Goal: Task Accomplishment & Management: Manage account settings

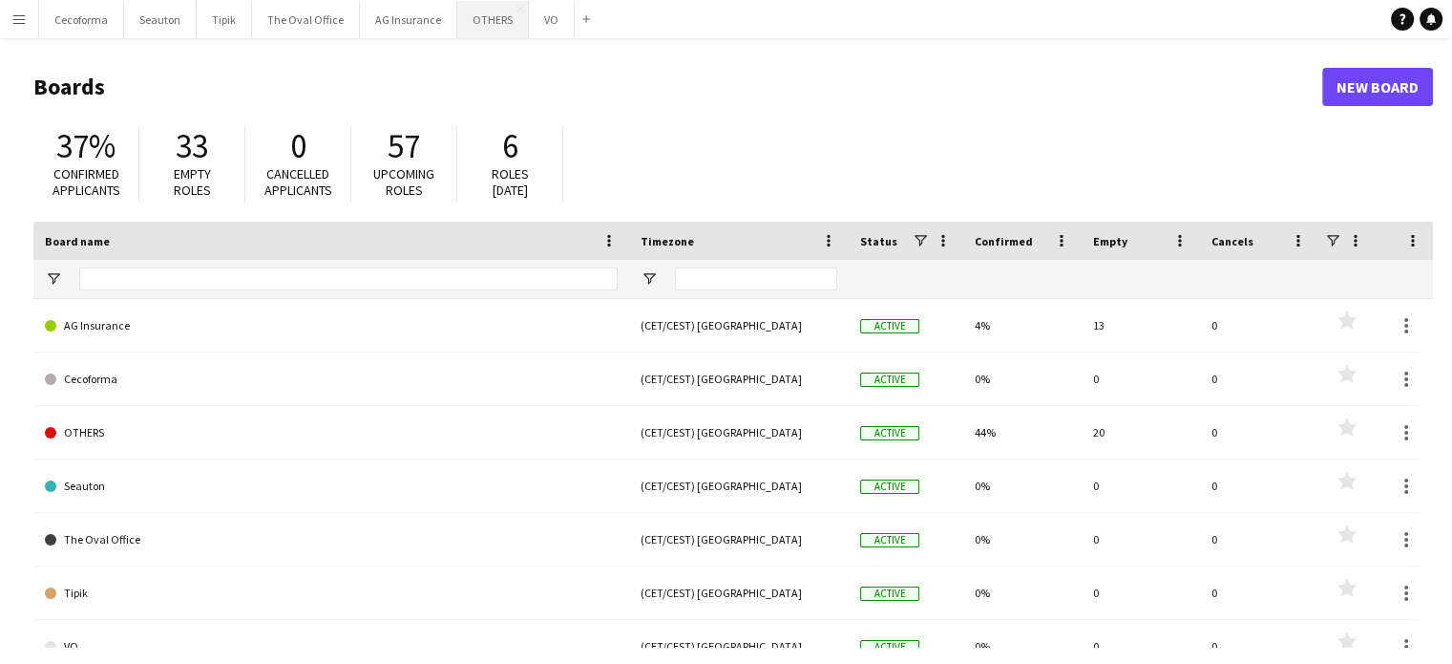
click at [475, 18] on button "OTHERS Close" at bounding box center [493, 19] width 72 height 37
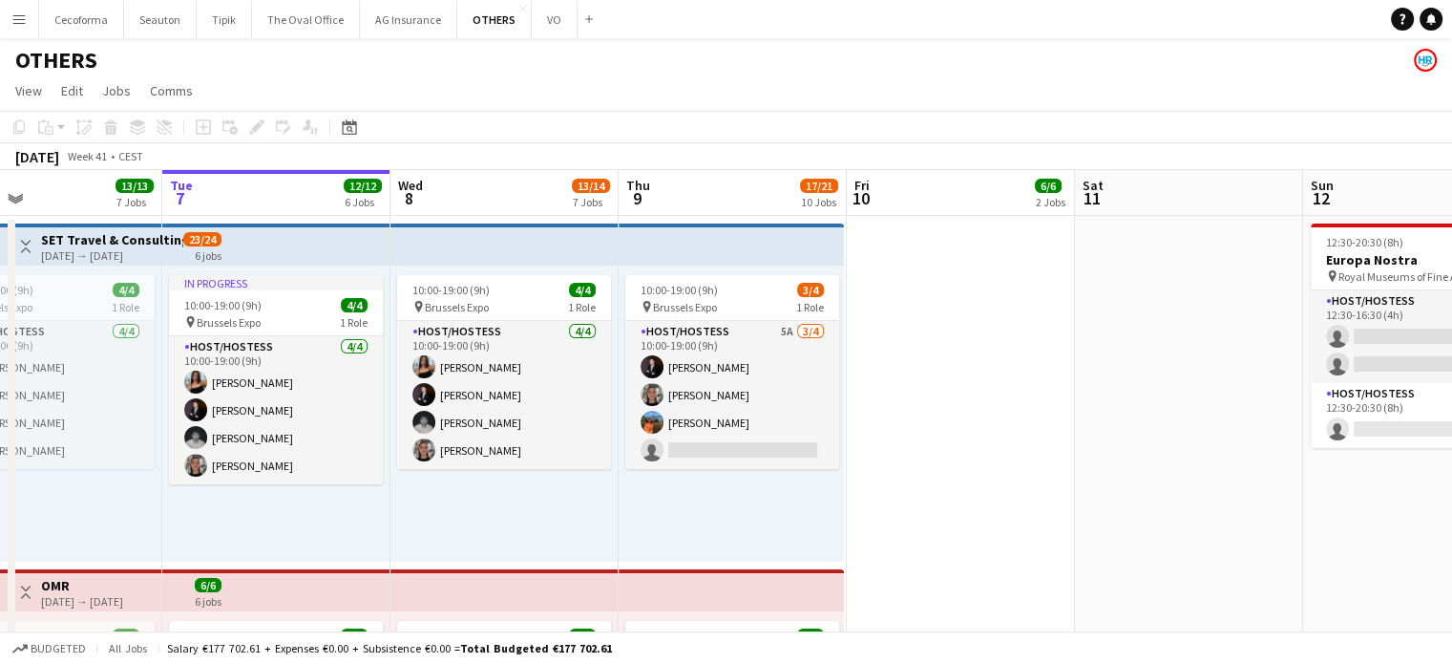
scroll to position [0, 555]
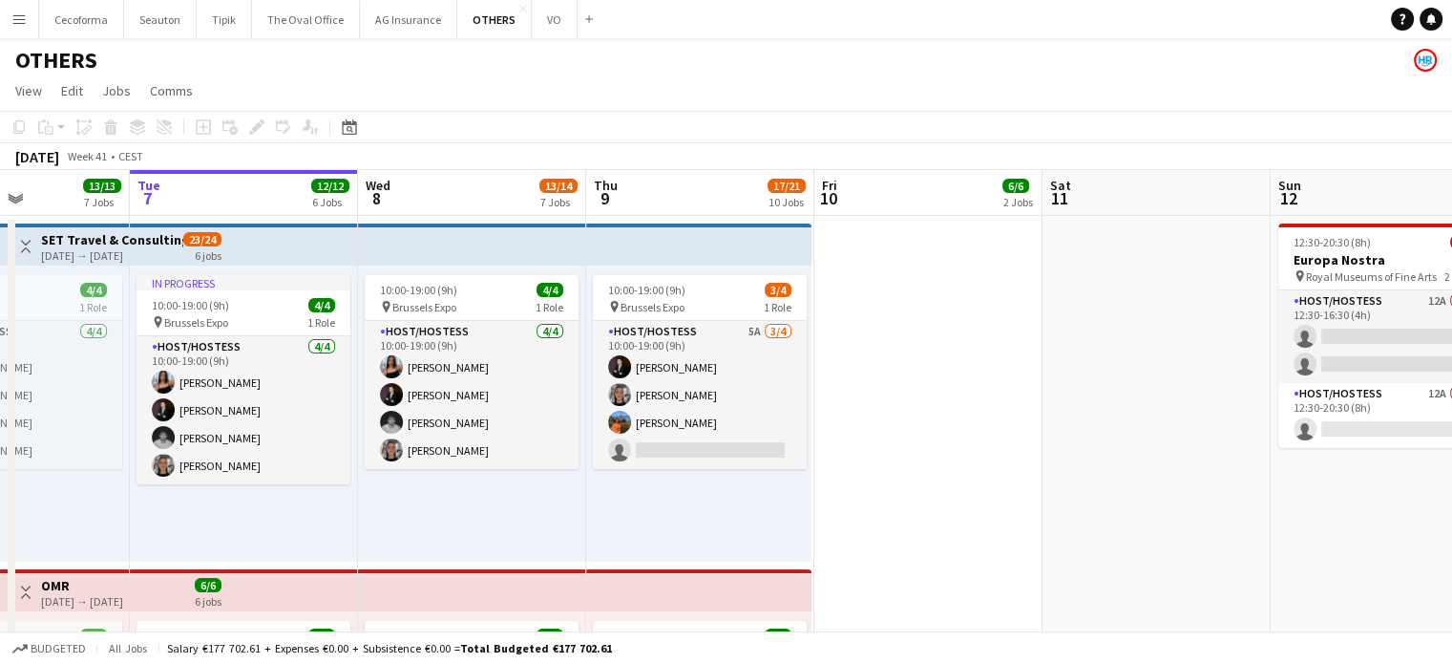
drag, startPoint x: 1059, startPoint y: 488, endPoint x: 961, endPoint y: 496, distance: 98.7
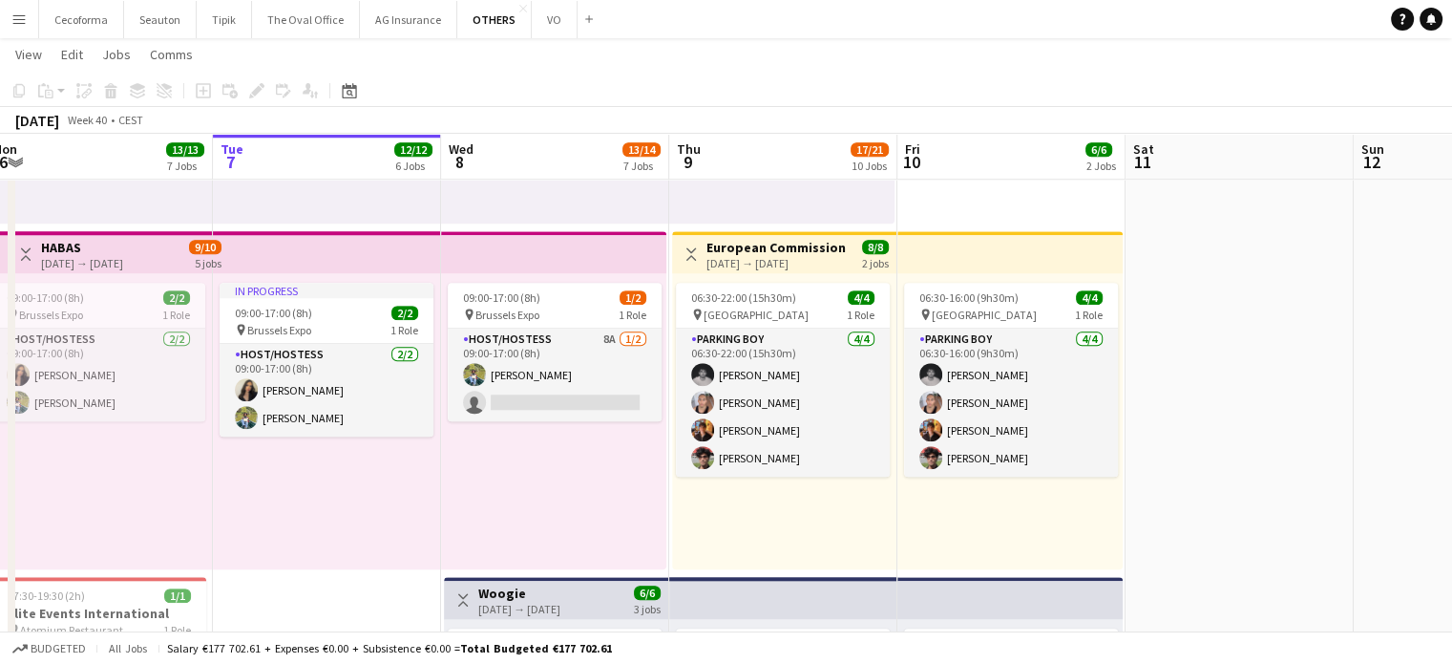
scroll to position [0, 578]
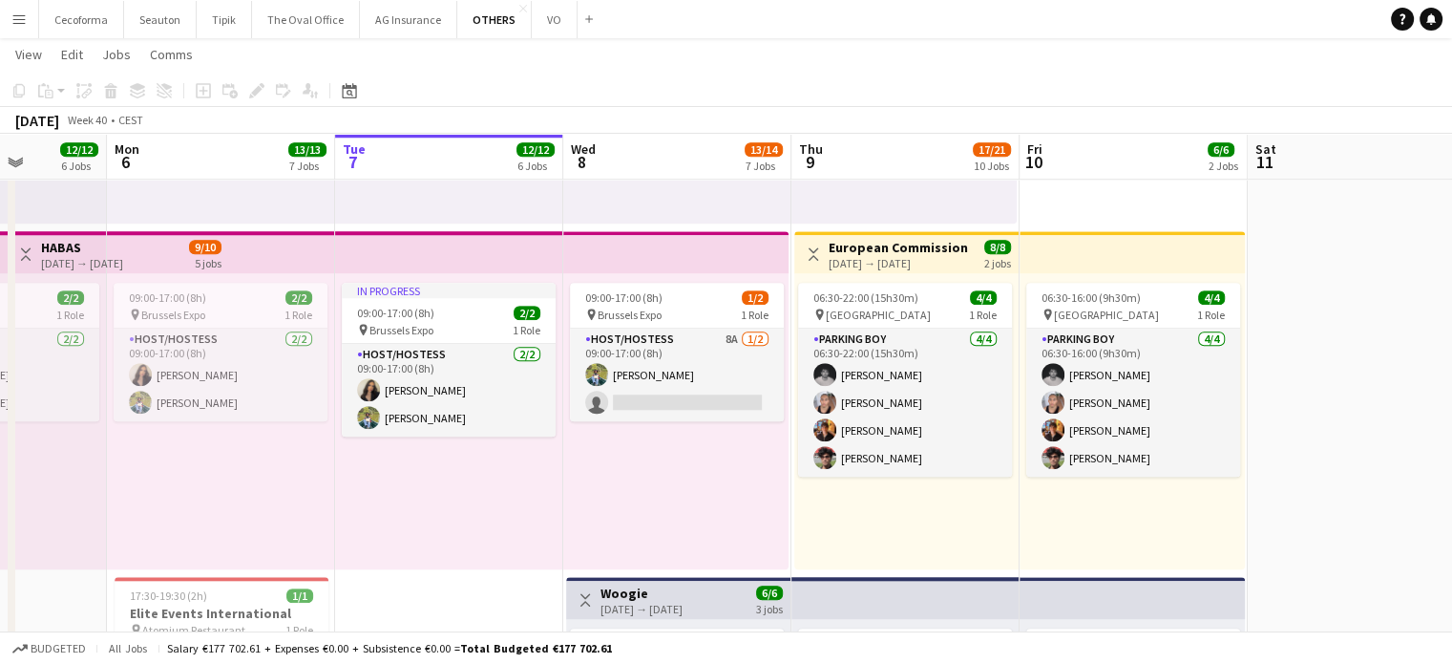
drag, startPoint x: 505, startPoint y: 523, endPoint x: 710, endPoint y: 507, distance: 206.0
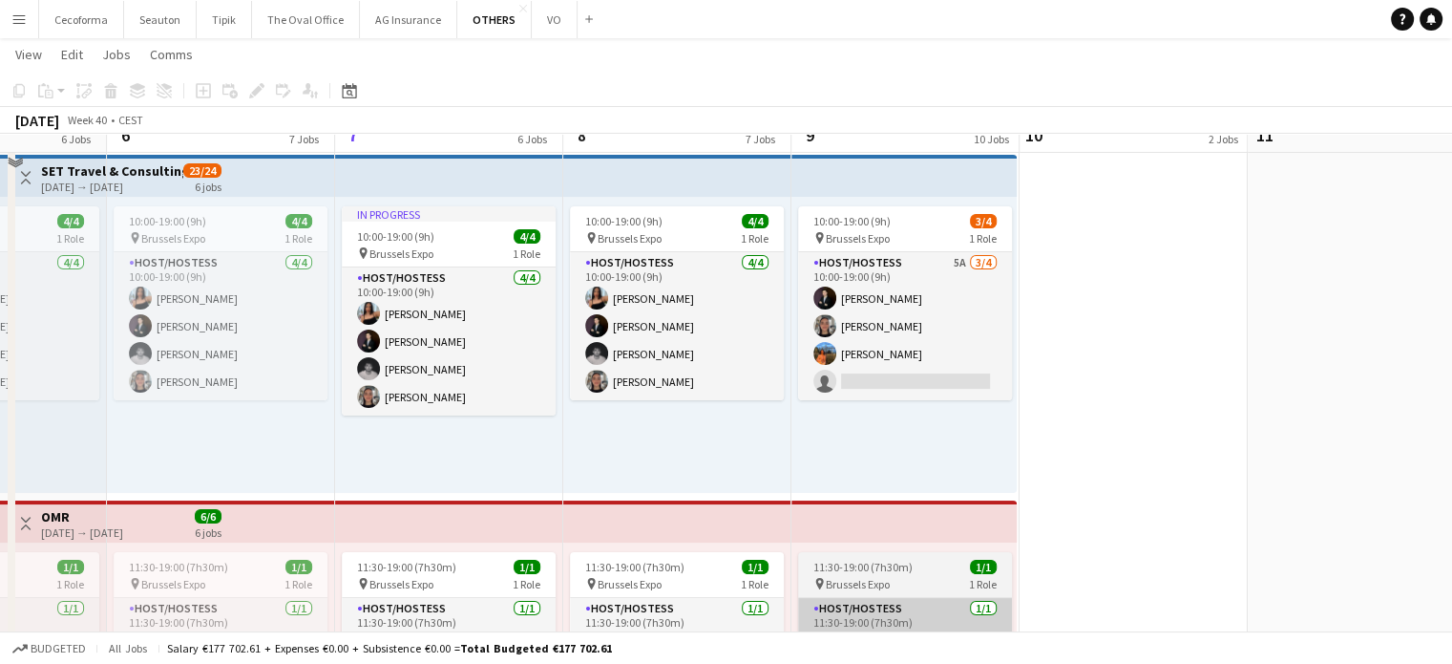
scroll to position [0, 0]
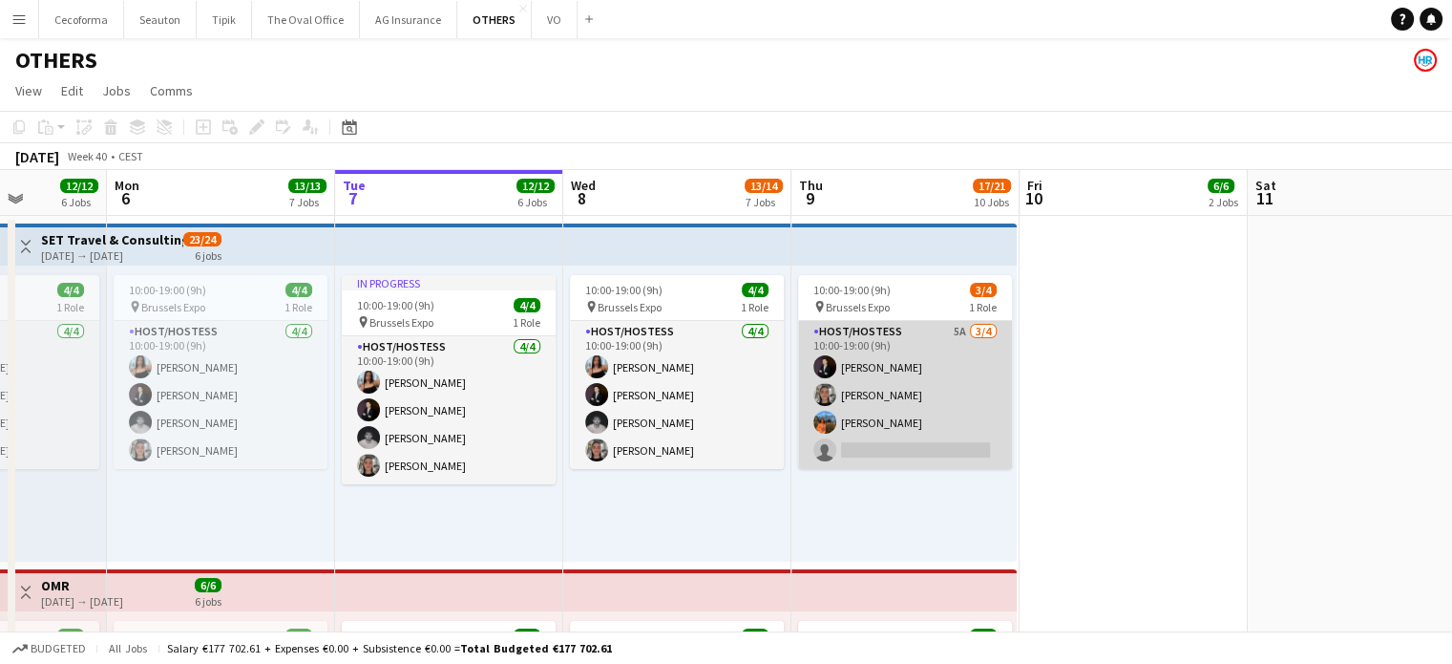
click at [872, 422] on app-card-role "Host/Hostess 5A 3/4 10:00-19:00 (9h) Noah de Carvalho Yuliya Hevko Lina Louissi…" at bounding box center [905, 395] width 214 height 148
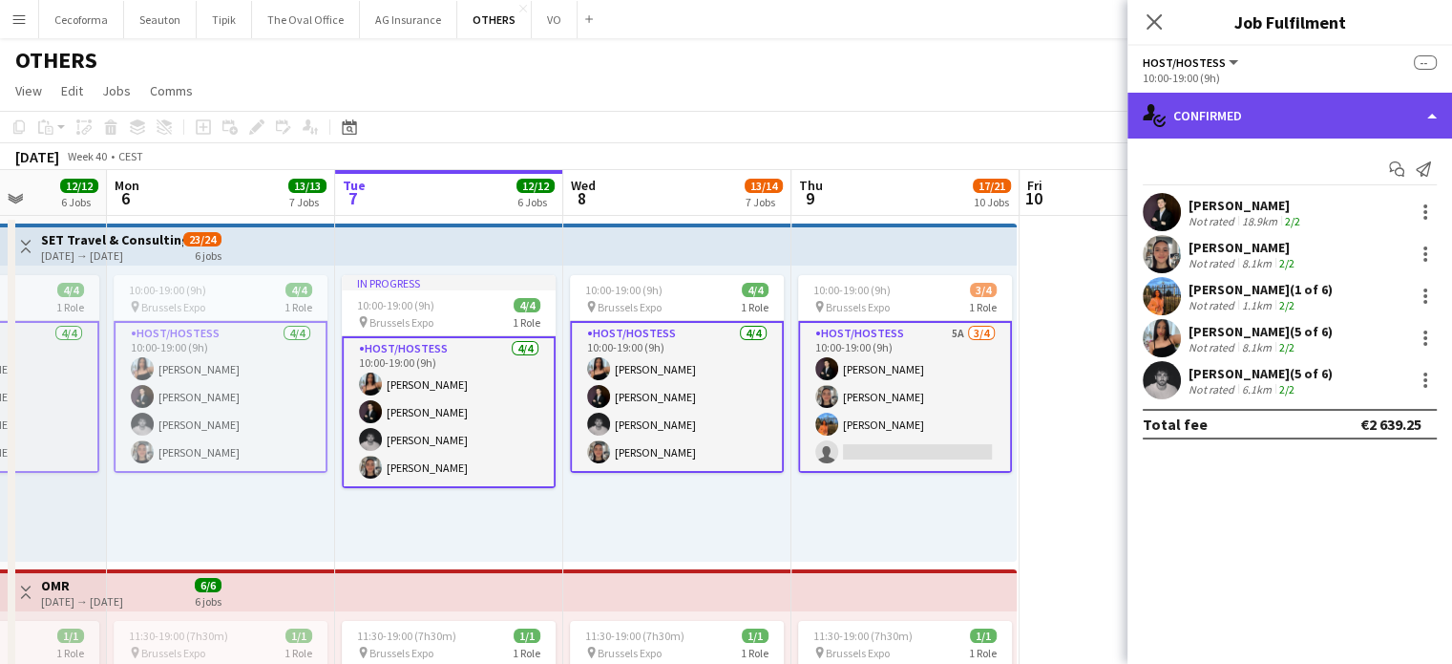
click at [1430, 118] on div "single-neutral-actions-check-2 Confirmed" at bounding box center [1290, 116] width 325 height 46
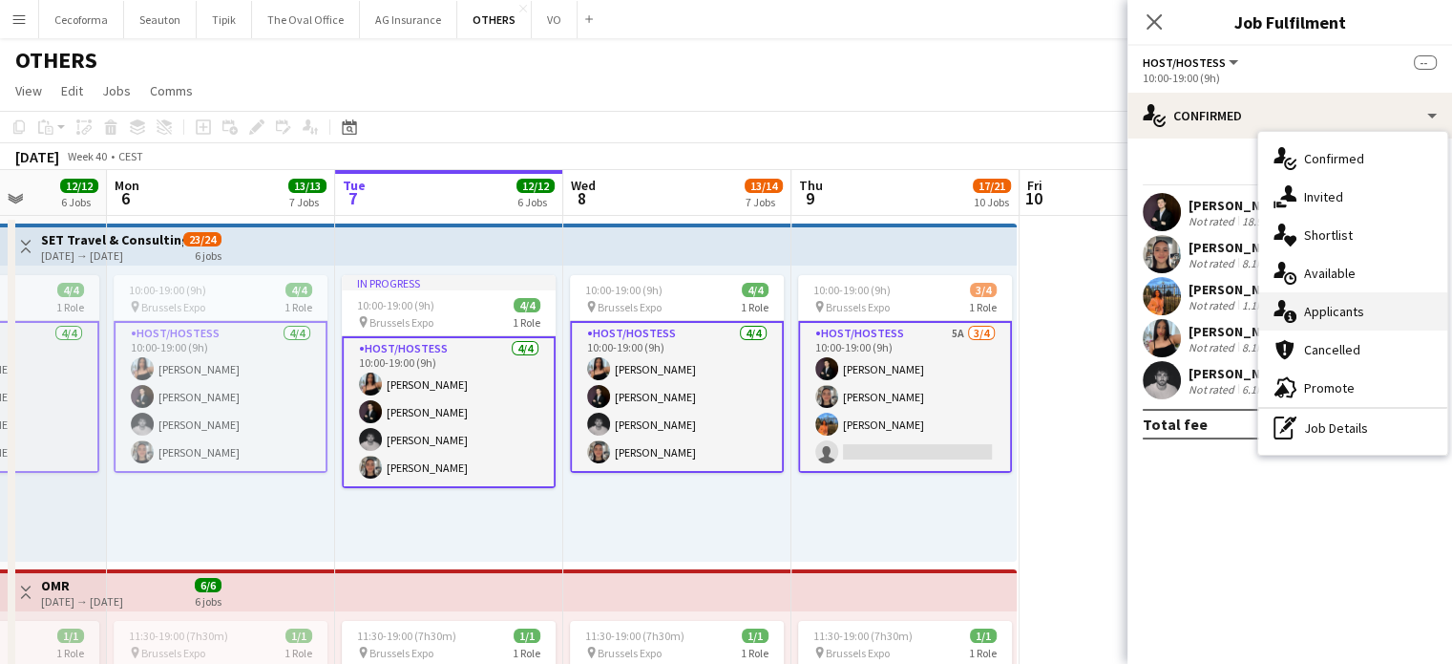
click at [1325, 314] on span "Applicants" at bounding box center [1334, 311] width 60 height 17
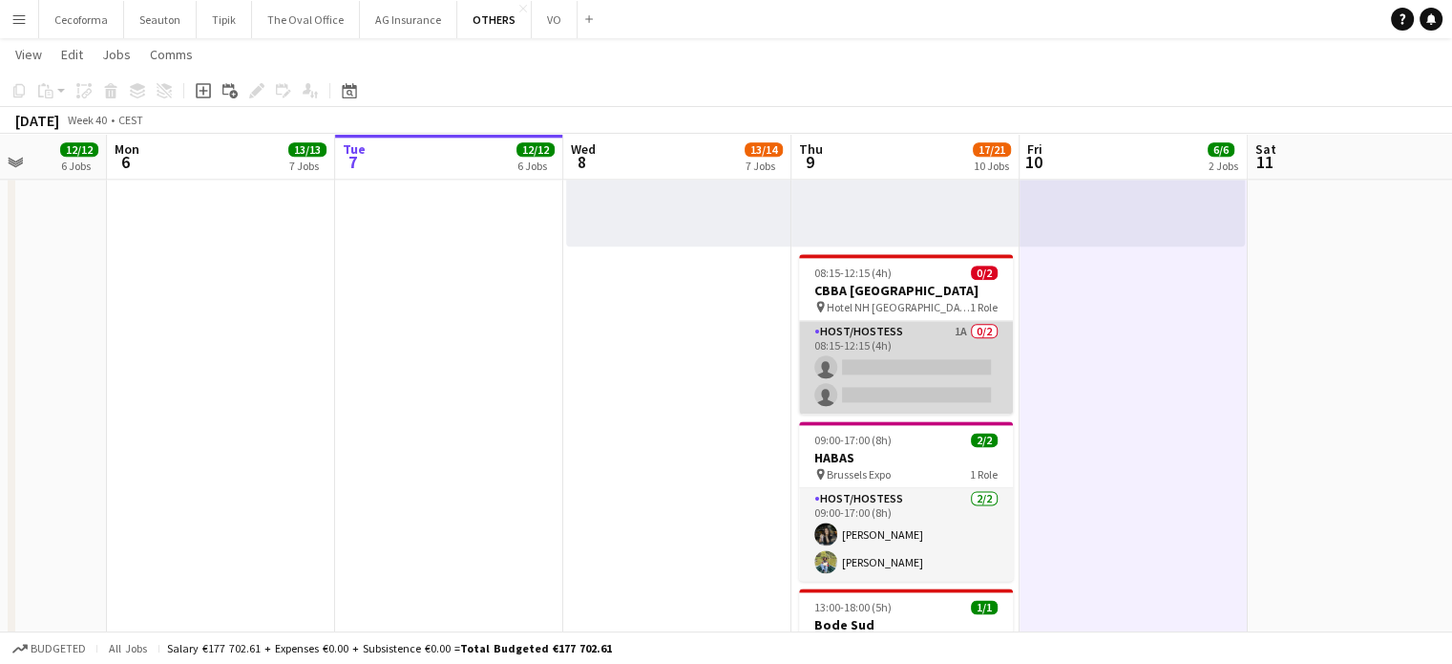
scroll to position [0, 579]
click at [901, 353] on app-card-role "Host/Hostess 1A 0/2 08:15-12:15 (4h) single-neutral-actions single-neutral-acti…" at bounding box center [905, 367] width 214 height 93
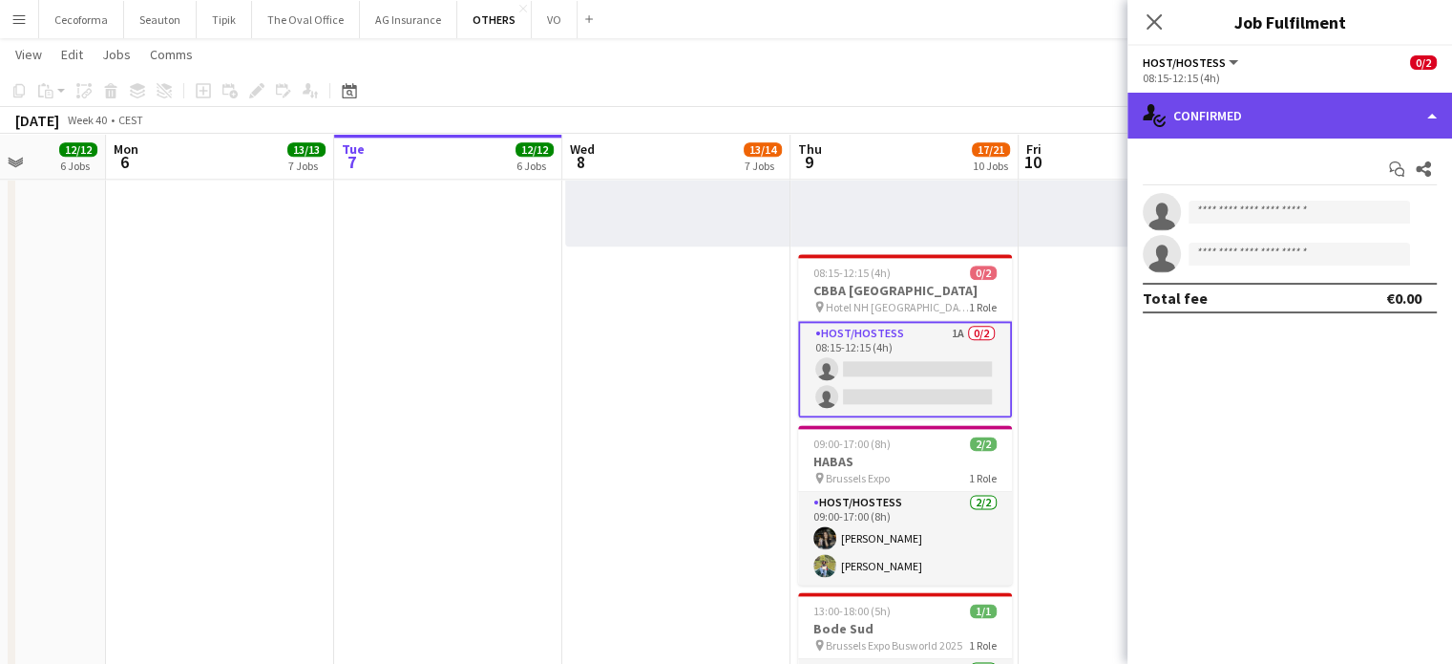
click at [1432, 116] on div "single-neutral-actions-check-2 Confirmed" at bounding box center [1290, 116] width 325 height 46
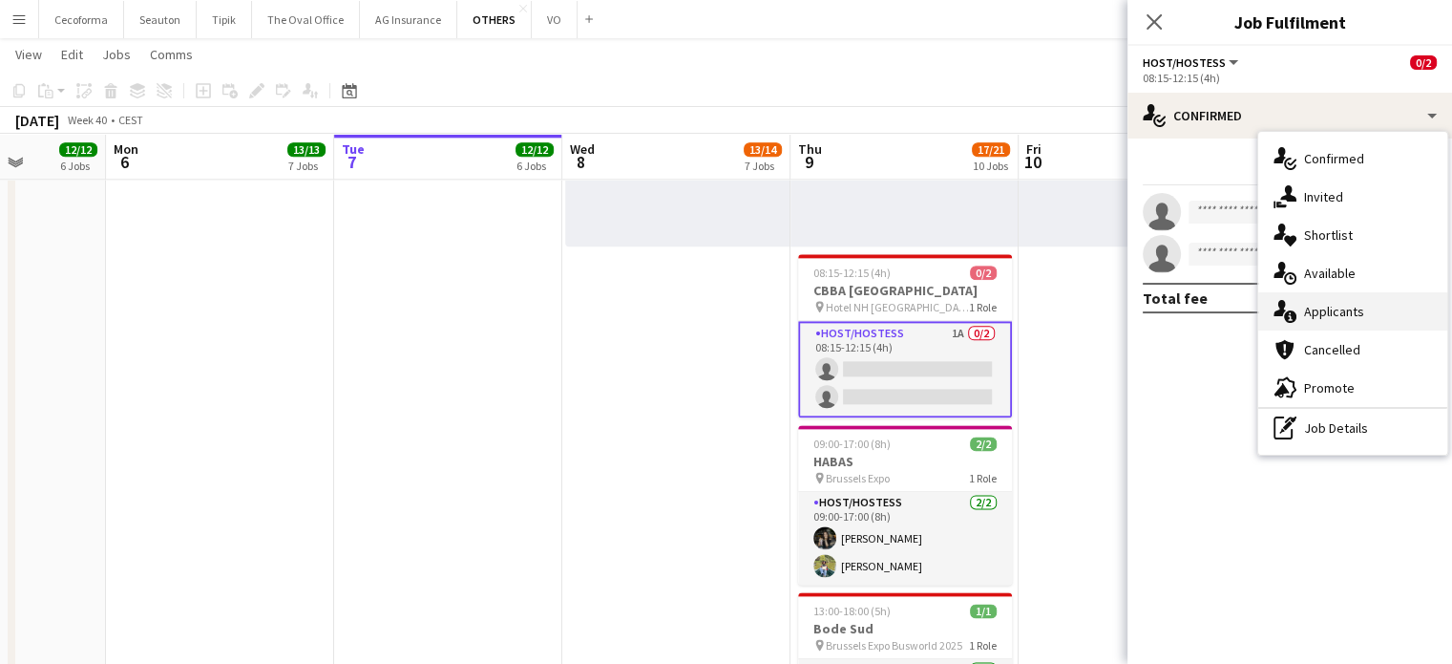
click at [1330, 314] on span "Applicants" at bounding box center [1334, 311] width 60 height 17
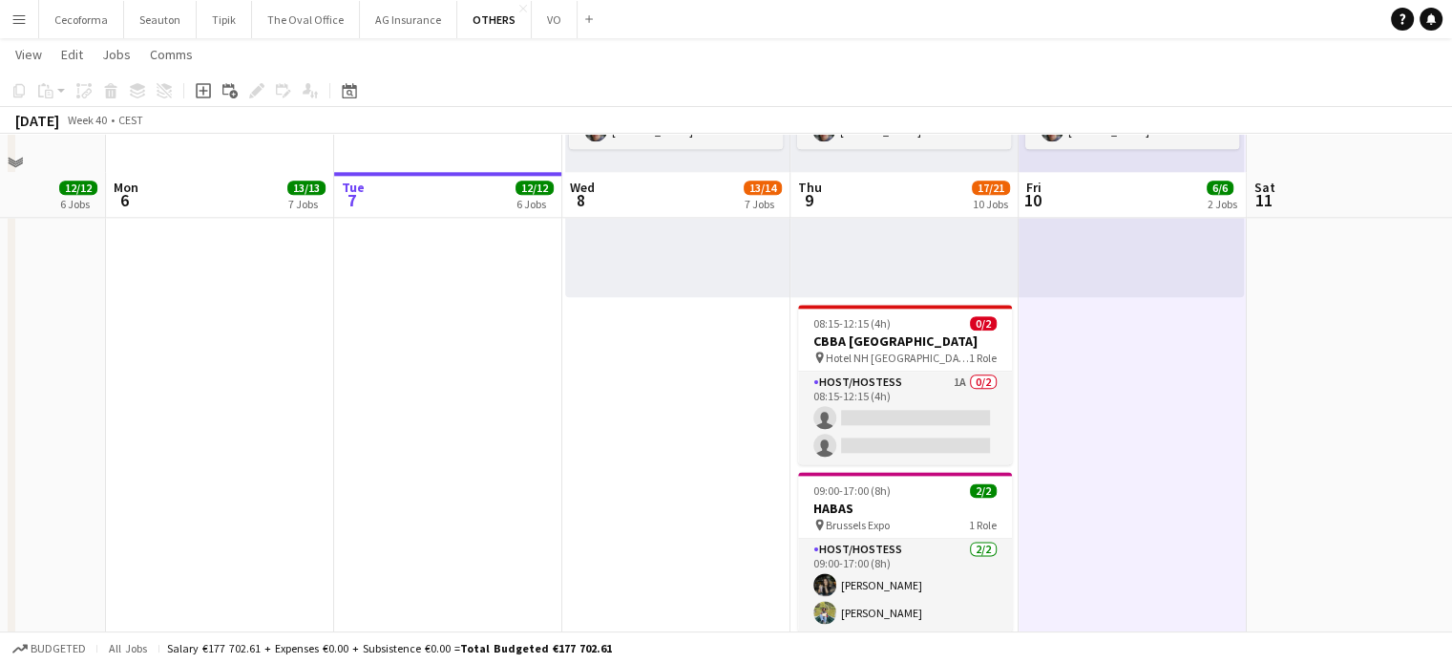
scroll to position [2327, 0]
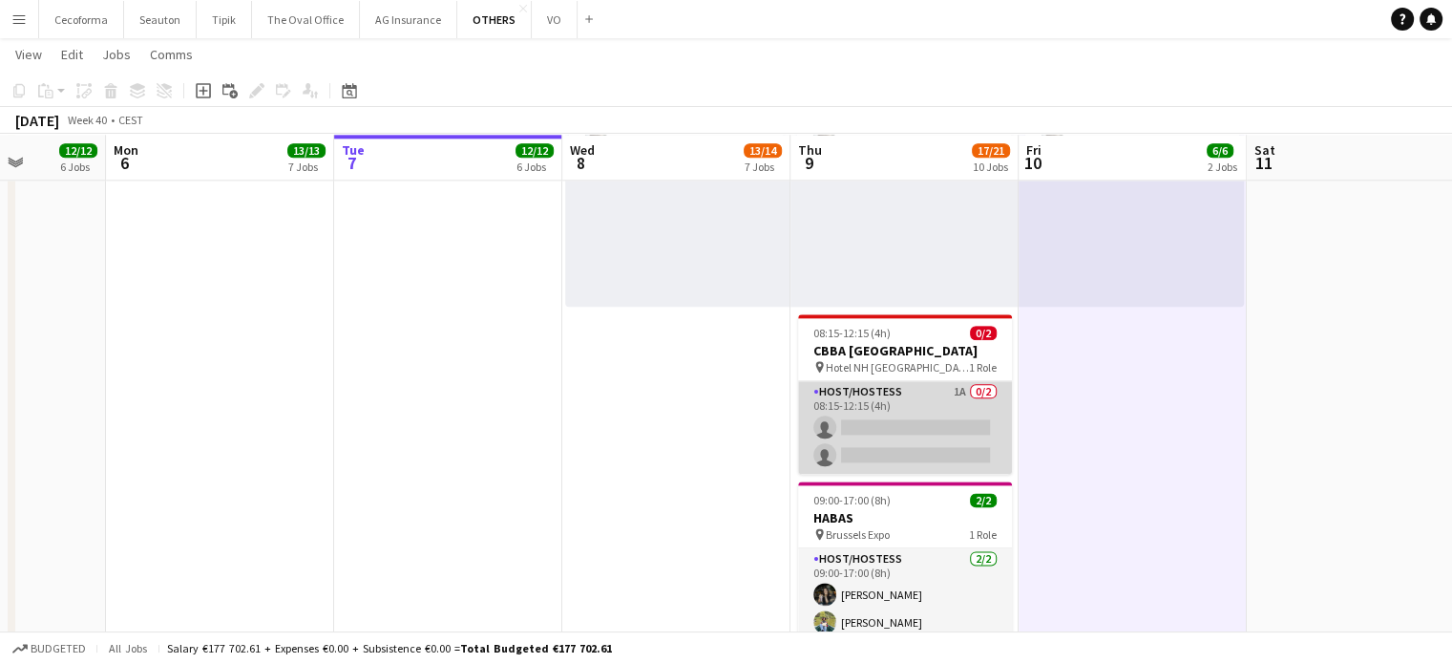
click at [928, 427] on app-card-role "Host/Hostess 1A 0/2 08:15-12:15 (4h) single-neutral-actions single-neutral-acti…" at bounding box center [905, 427] width 214 height 93
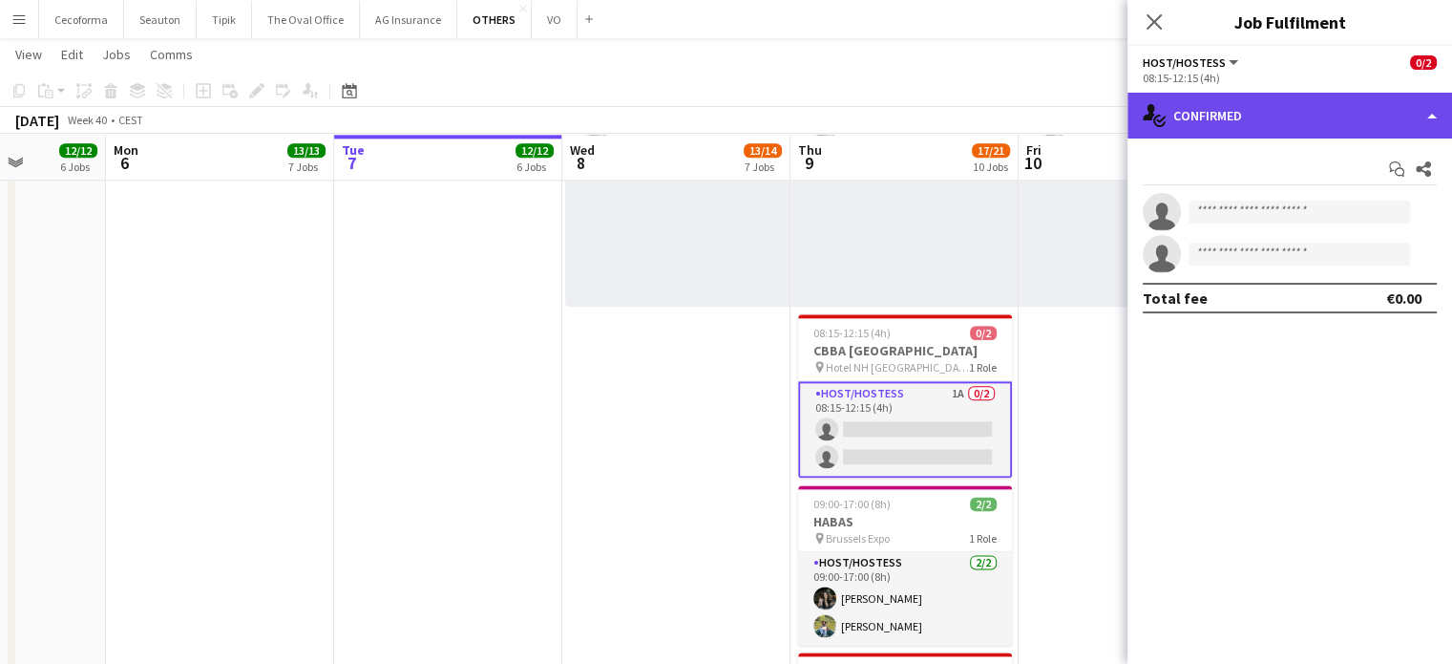
click at [1432, 117] on div "single-neutral-actions-check-2 Confirmed" at bounding box center [1290, 116] width 325 height 46
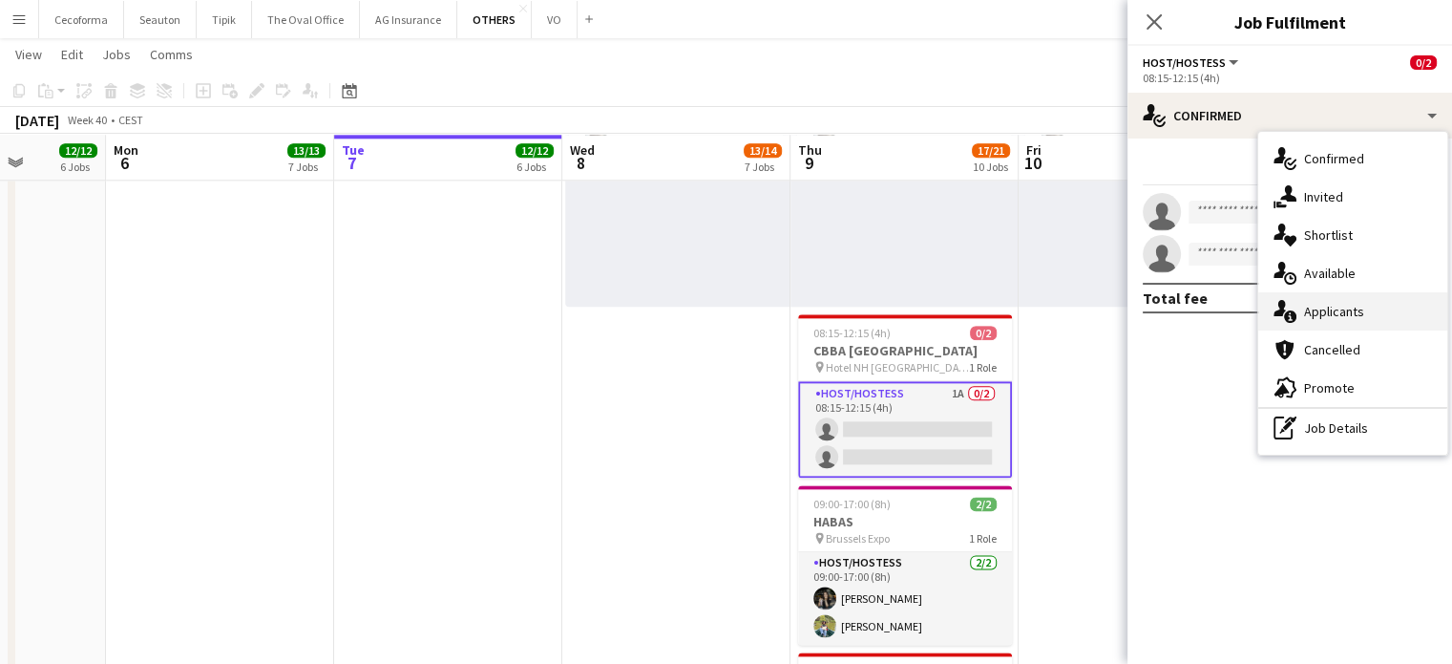
click at [1336, 305] on span "Applicants" at bounding box center [1334, 311] width 60 height 17
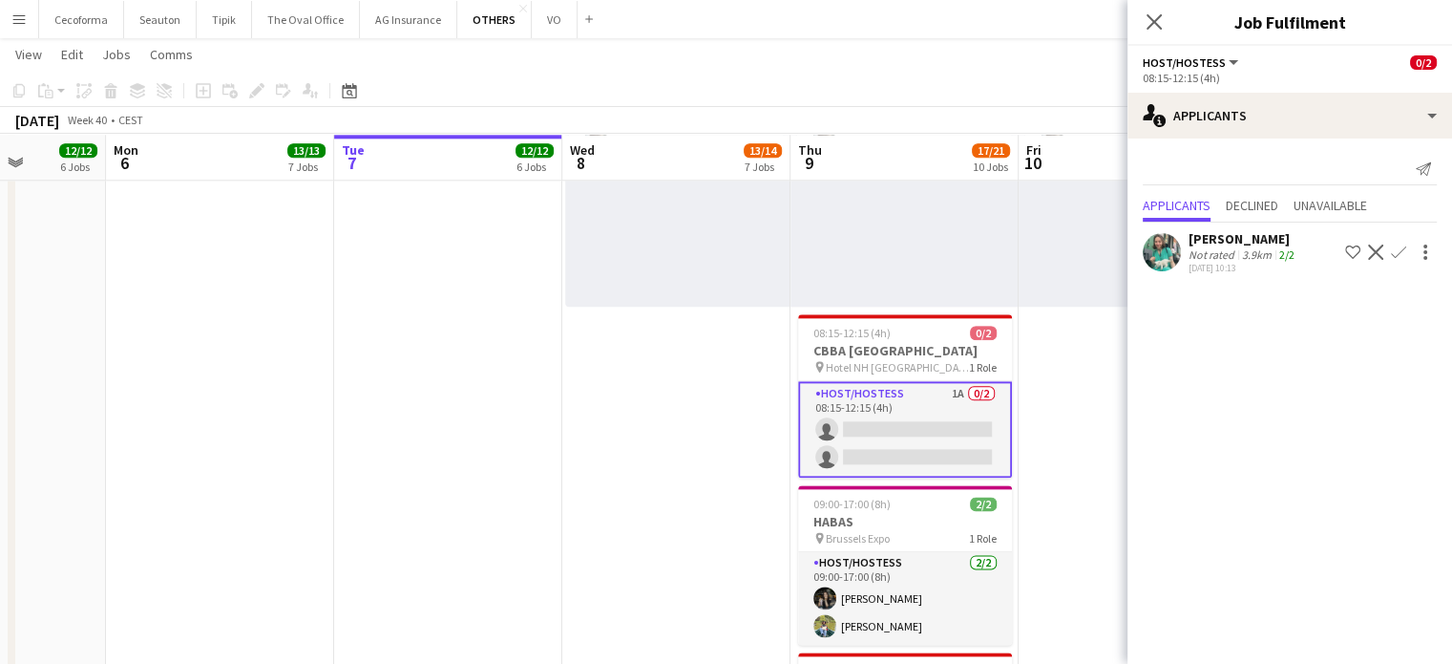
click at [1395, 252] on app-icon "Confirm" at bounding box center [1398, 251] width 15 height 15
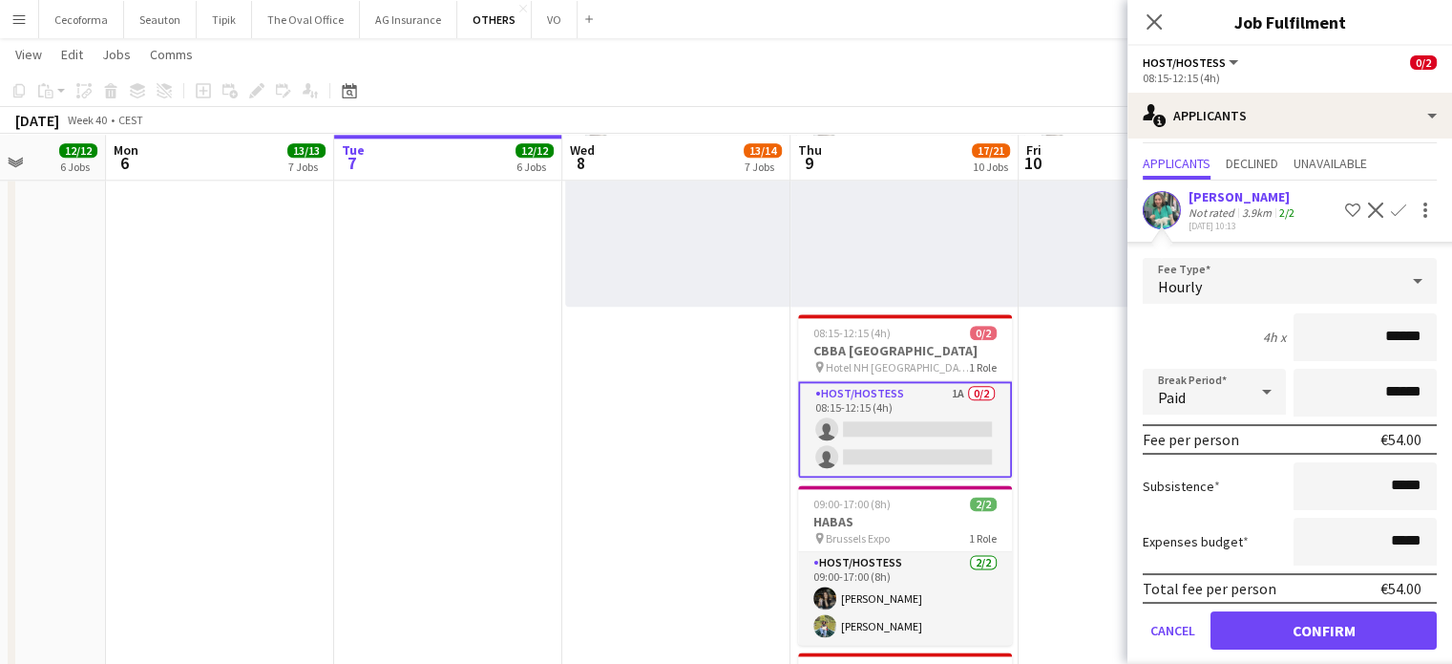
scroll to position [60, 0]
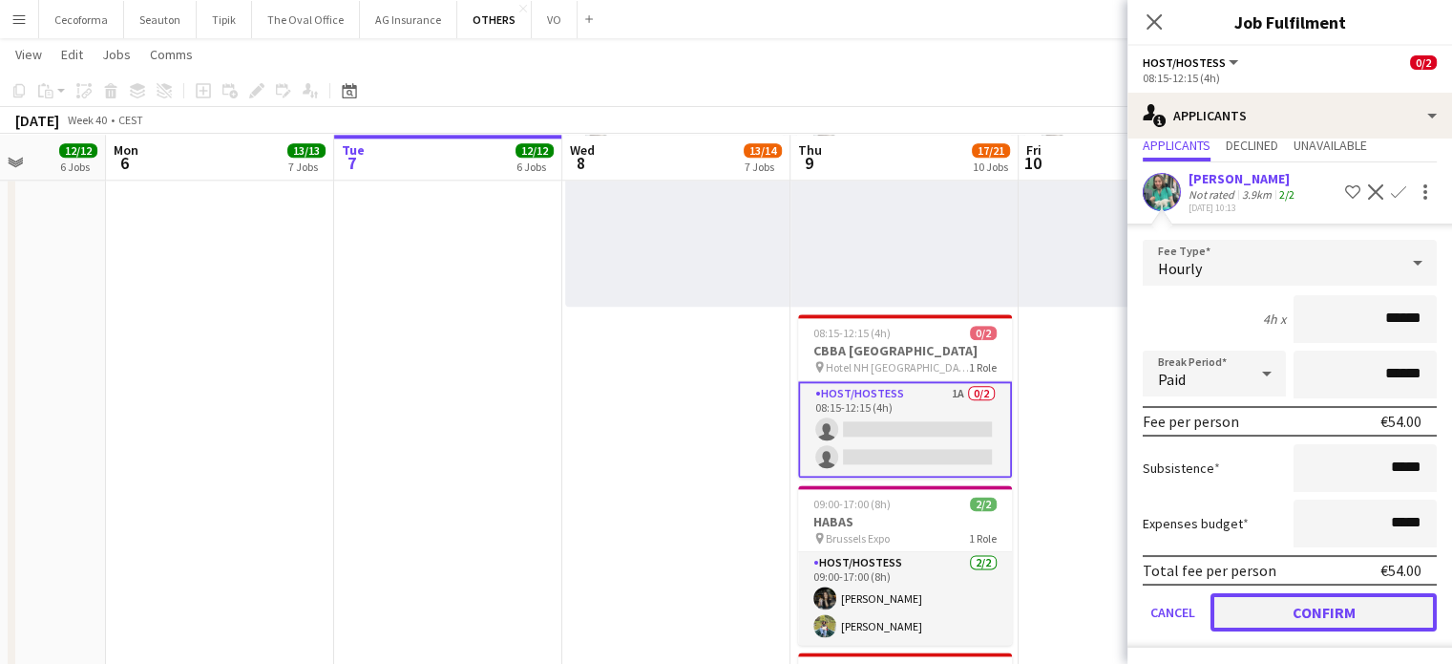
click at [1303, 602] on button "Confirm" at bounding box center [1324, 612] width 226 height 38
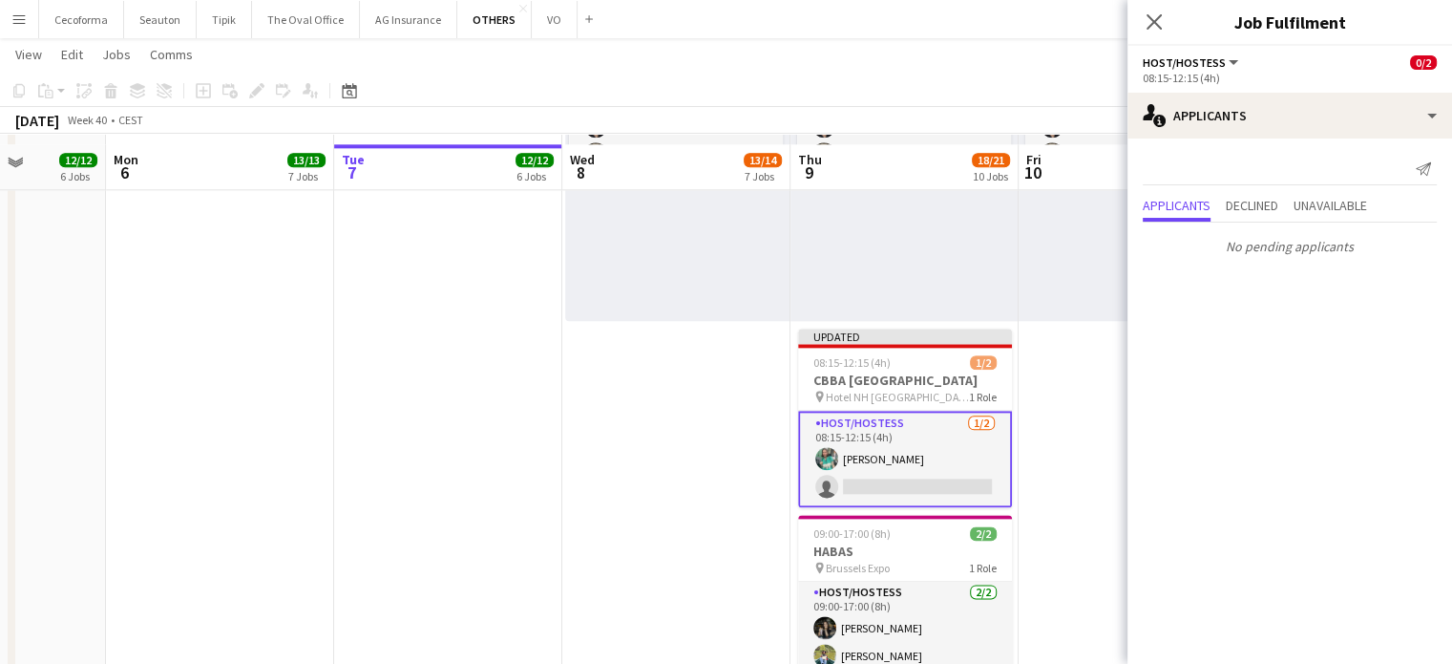
scroll to position [2327, 0]
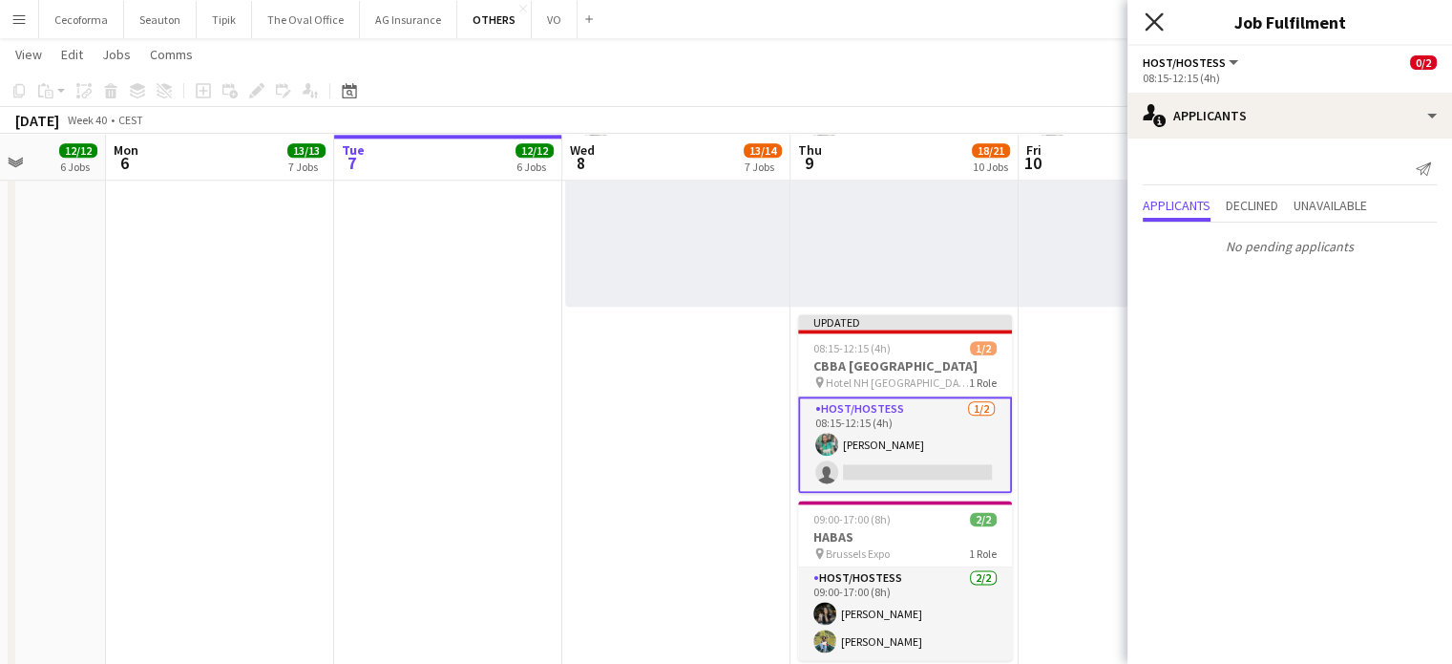
click at [1158, 17] on icon at bounding box center [1154, 21] width 18 height 18
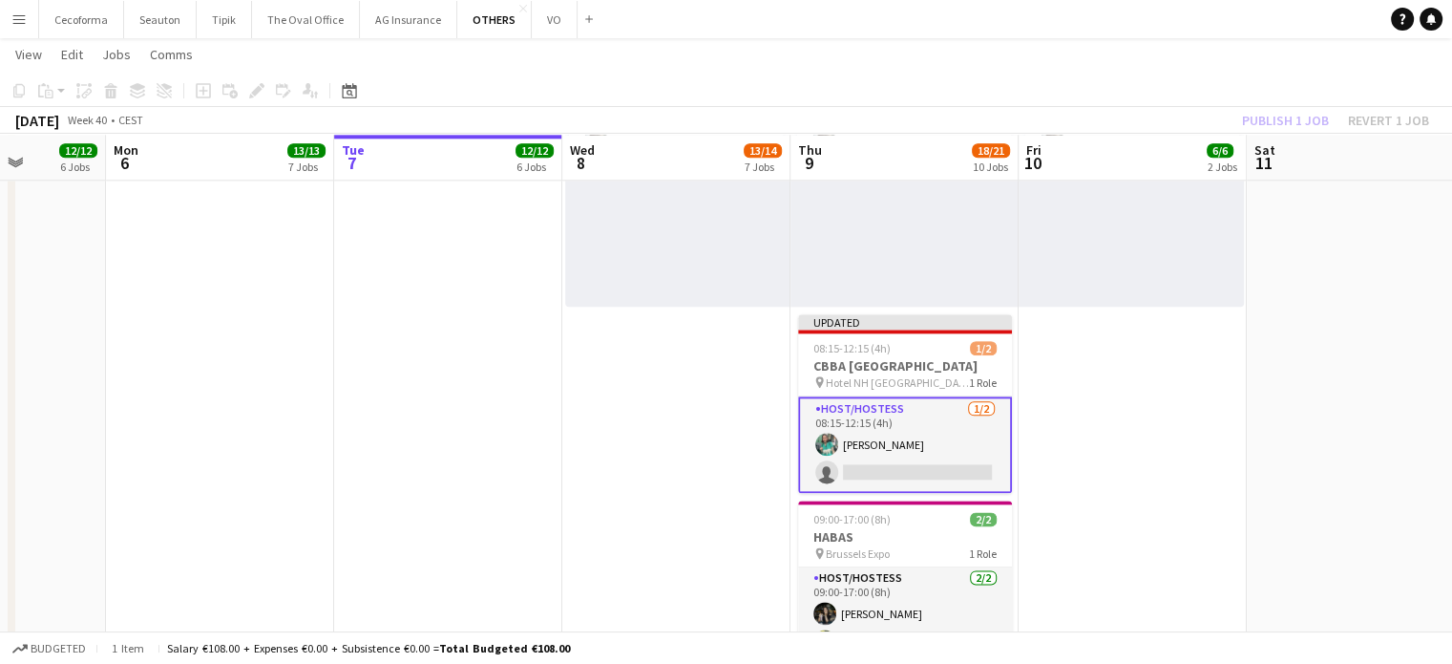
click at [933, 461] on app-card-role "Host/Hostess 1/2 08:15-12:15 (4h) Marie Kneip single-neutral-actions" at bounding box center [905, 444] width 214 height 96
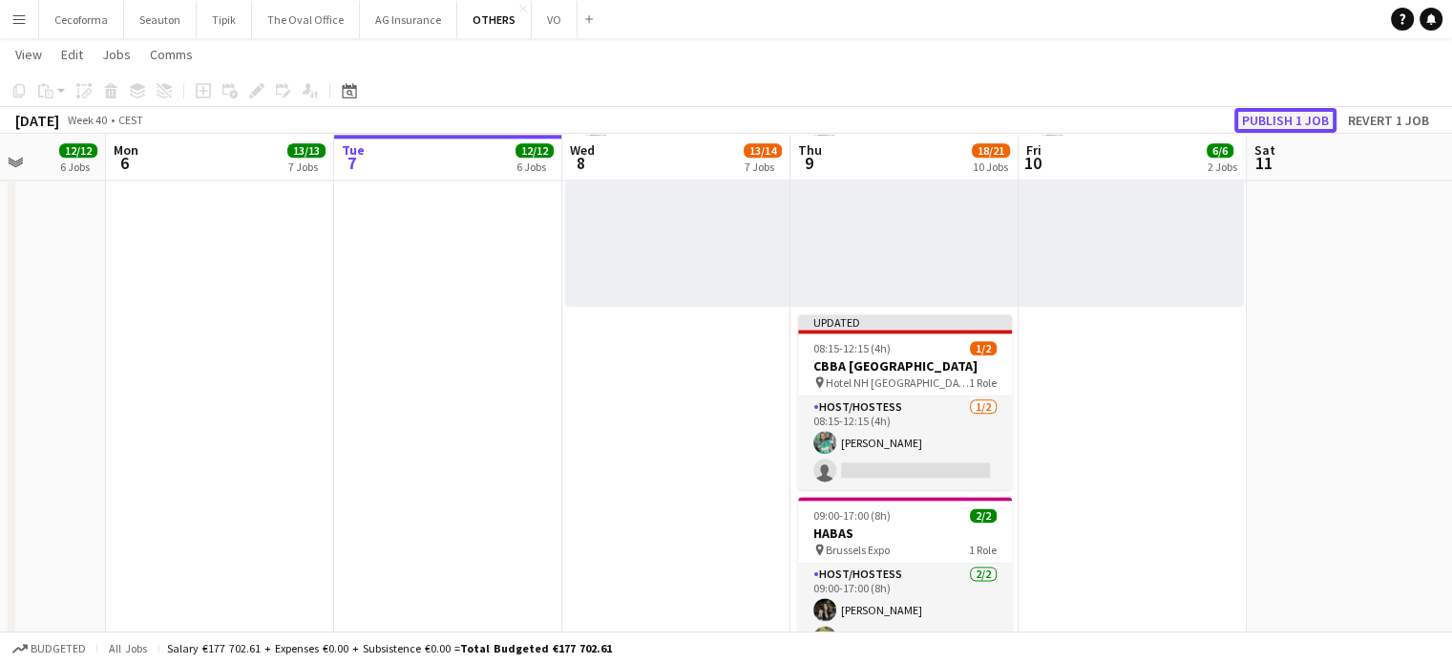
click at [1287, 115] on button "Publish 1 job" at bounding box center [1286, 120] width 102 height 25
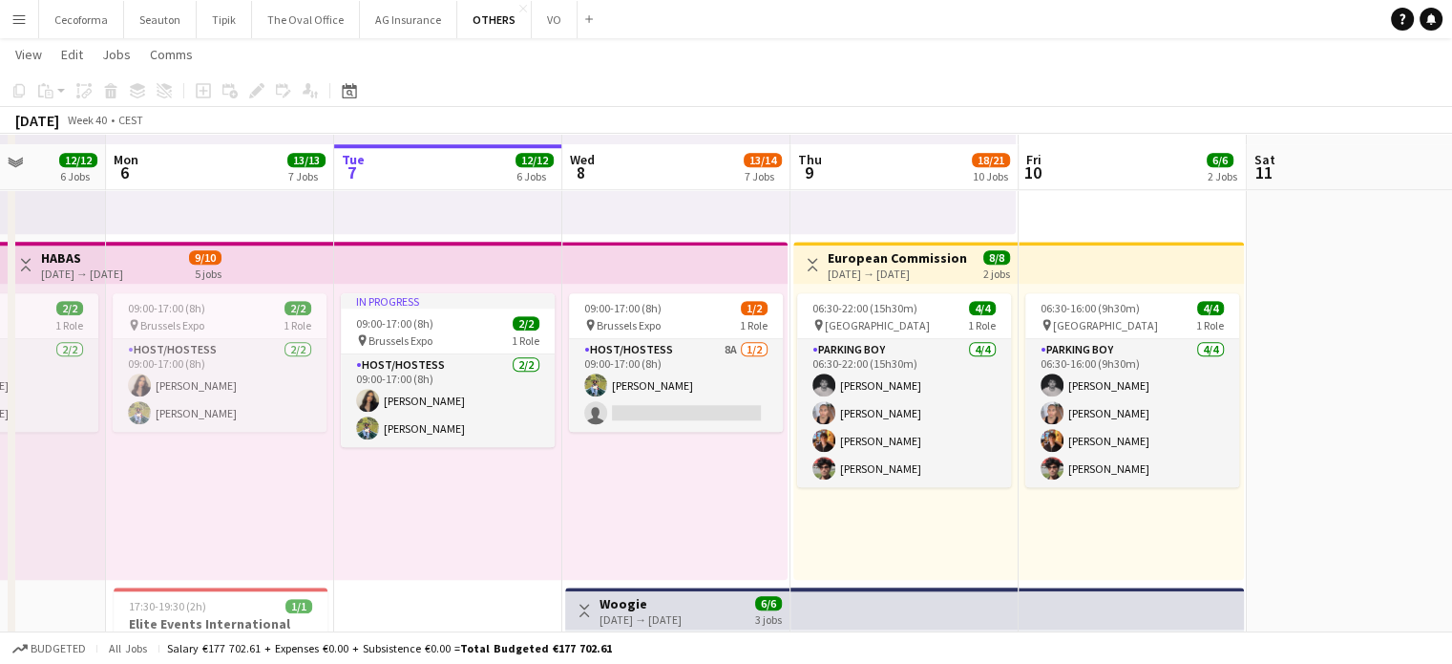
scroll to position [1719, 0]
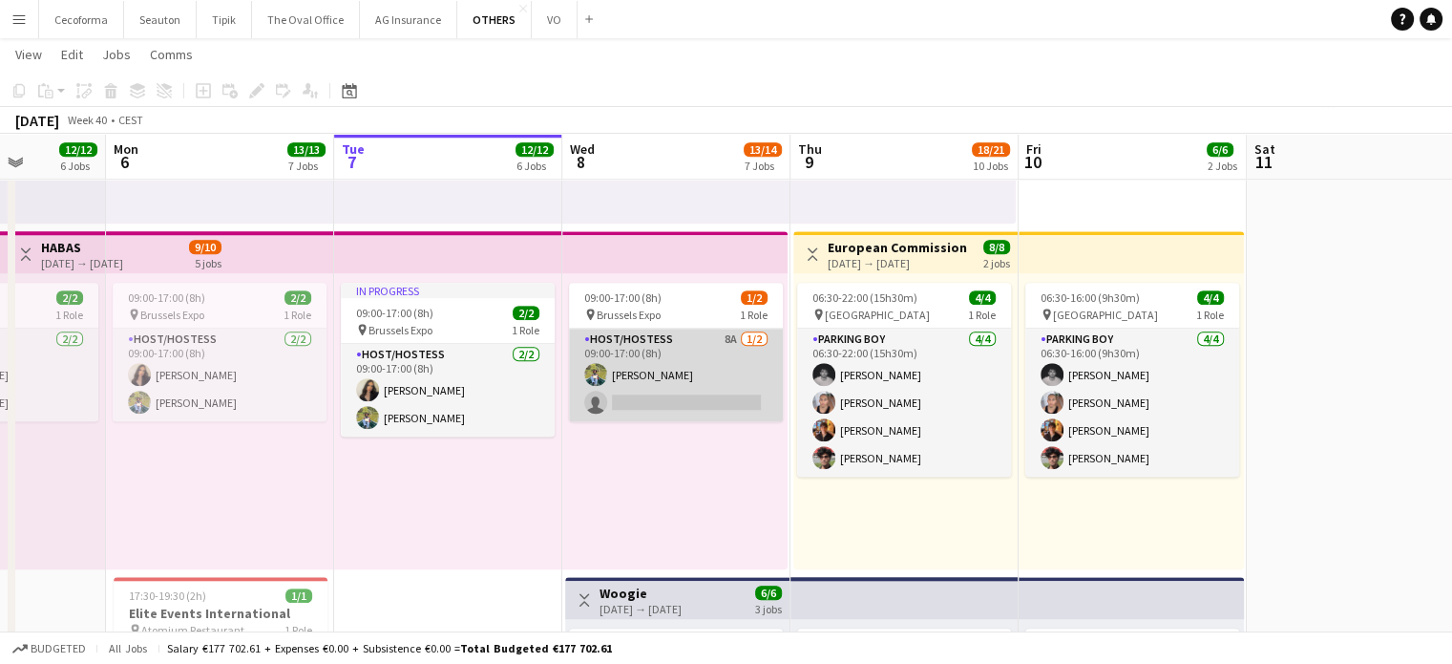
click at [682, 392] on app-card-role "Host/Hostess 8A 1/2 09:00-17:00 (8h) Teresa Monteiro single-neutral-actions" at bounding box center [676, 375] width 214 height 93
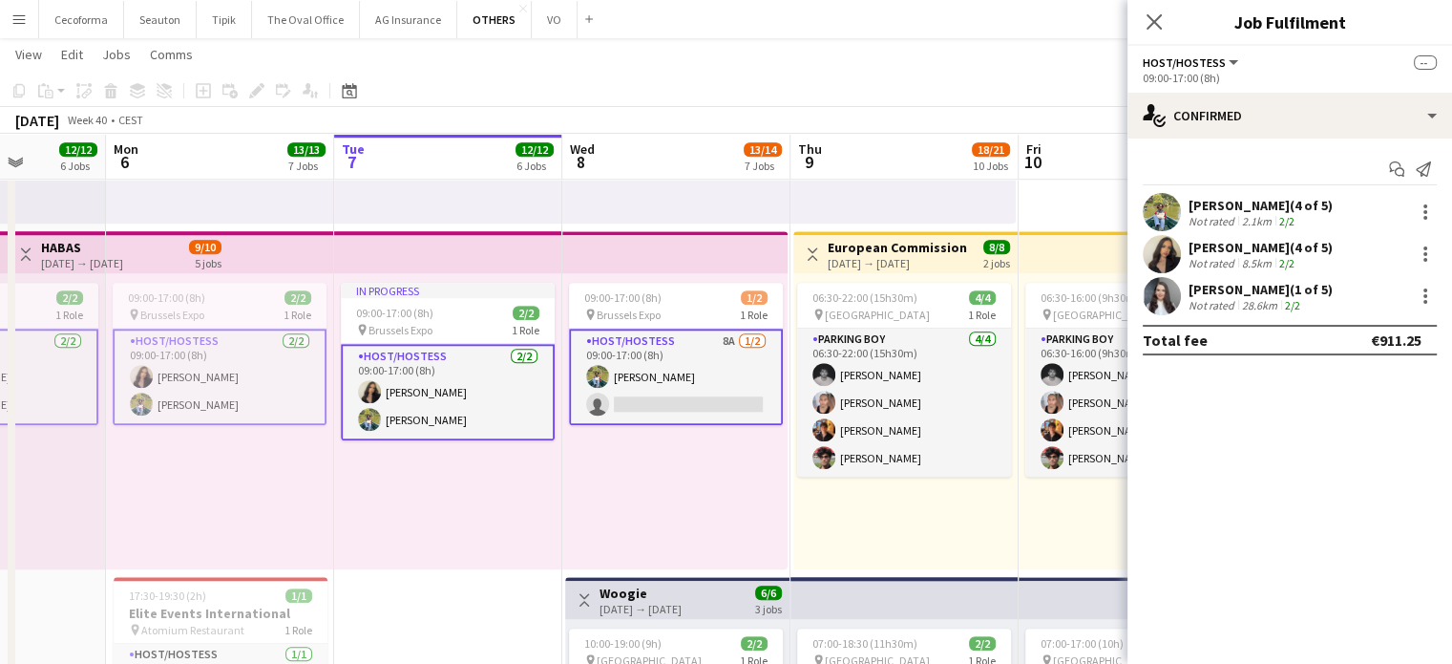
click at [689, 400] on app-card-role "Host/Hostess 8A 1/2 09:00-17:00 (8h) Teresa Monteiro single-neutral-actions" at bounding box center [676, 377] width 214 height 96
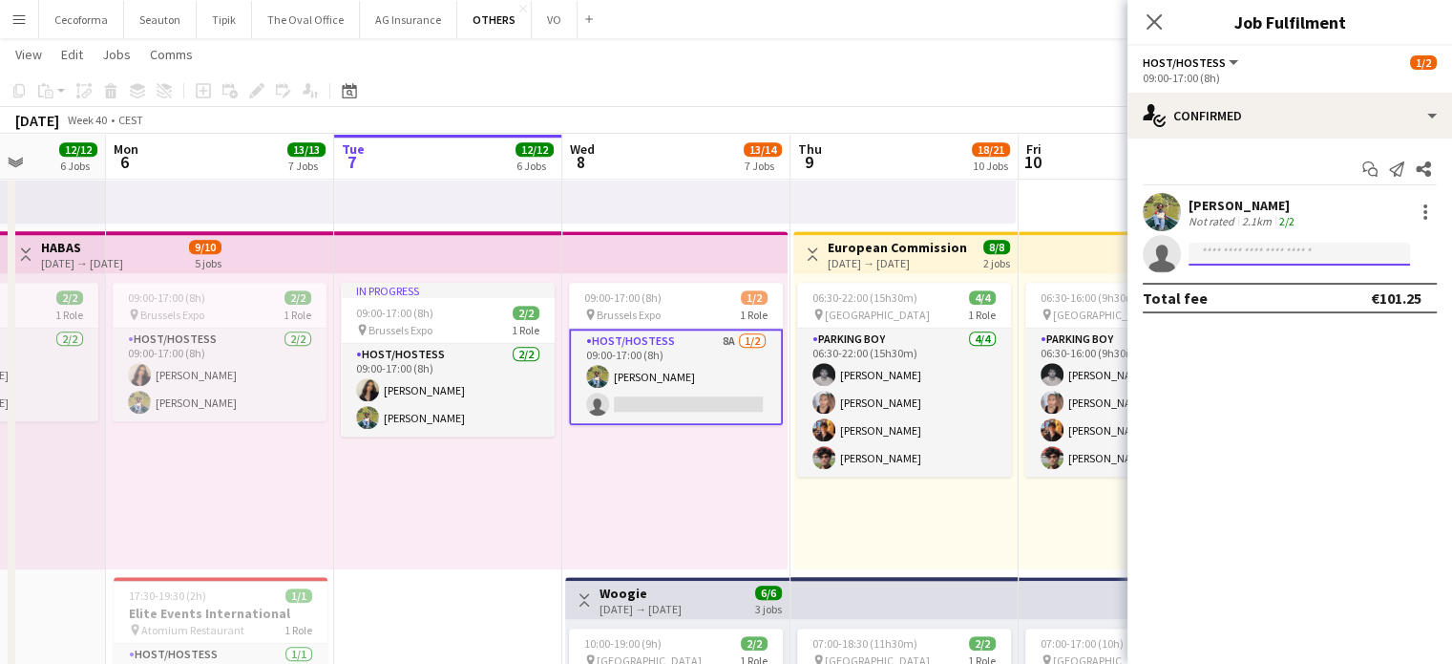
click at [1310, 261] on input at bounding box center [1300, 254] width 222 height 23
click at [699, 408] on app-card-role "Host/Hostess 8A 1/2 09:00-17:00 (8h) Teresa Monteiro single-neutral-actions" at bounding box center [676, 377] width 214 height 96
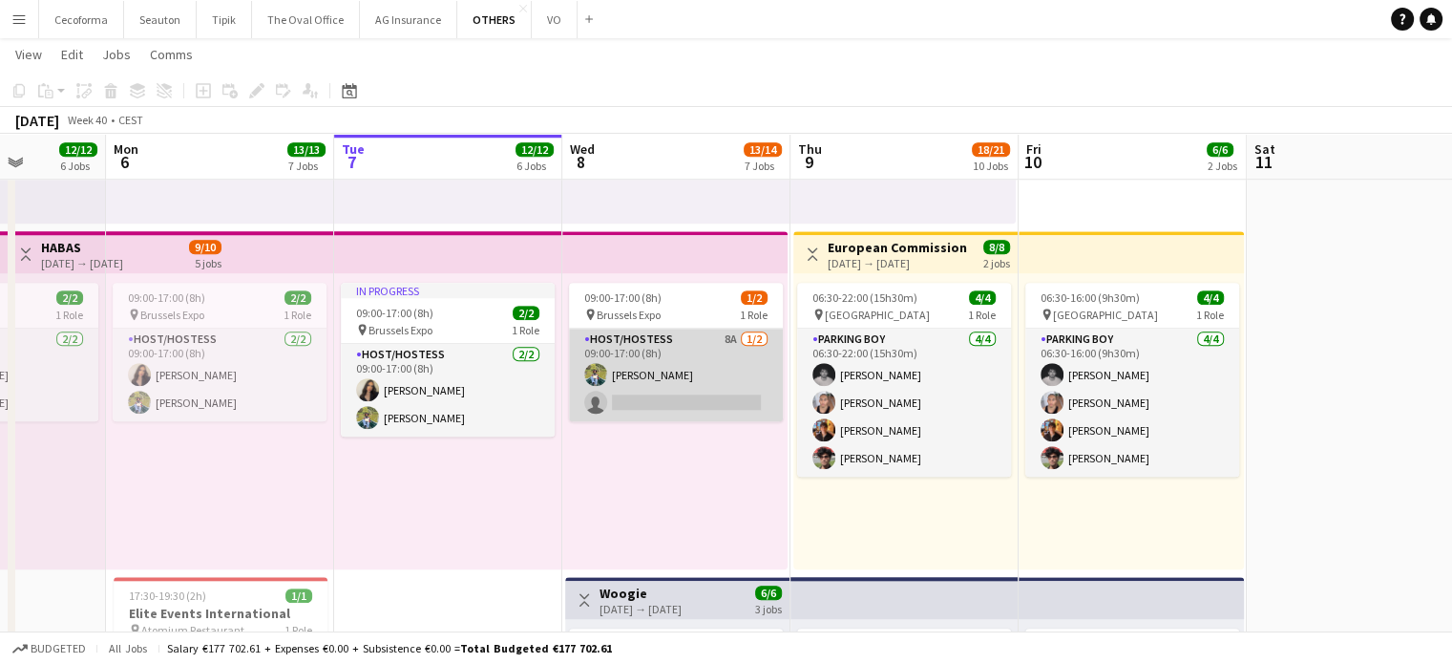
click at [691, 394] on app-card-role "Host/Hostess 8A 1/2 09:00-17:00 (8h) Teresa Monteiro single-neutral-actions" at bounding box center [676, 375] width 214 height 93
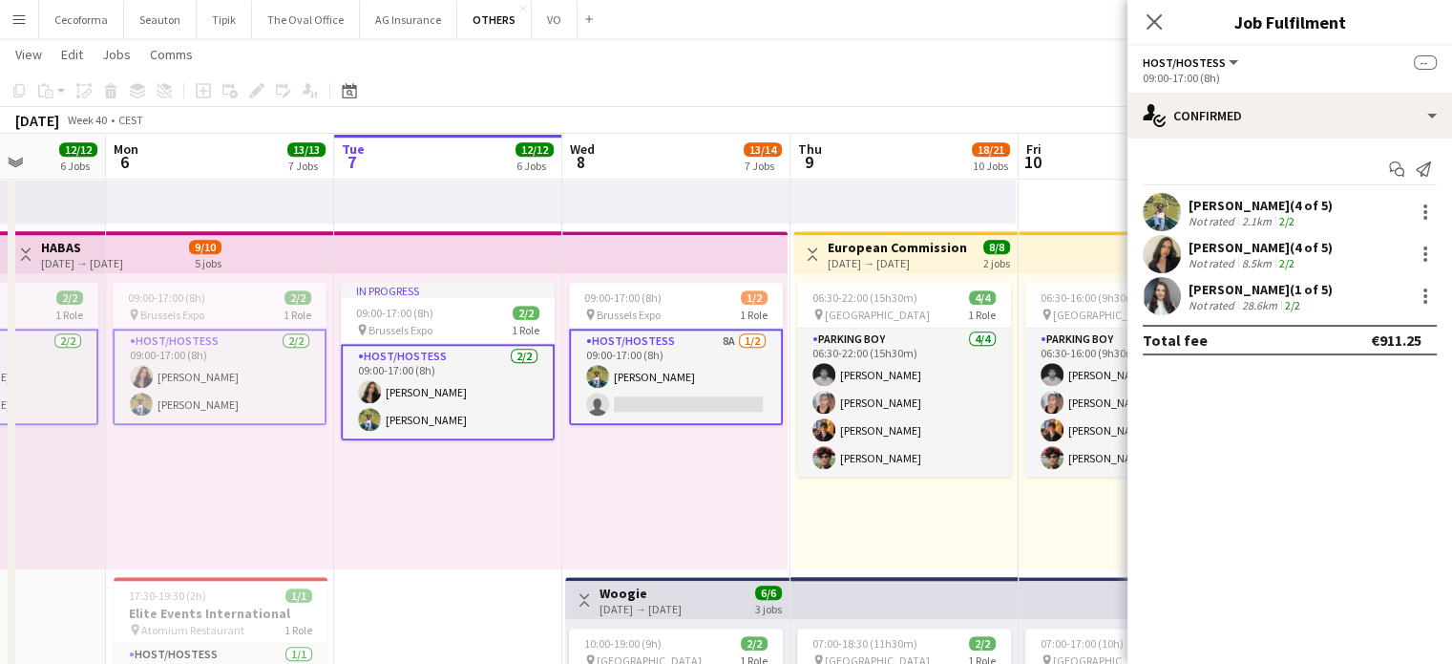
click at [691, 394] on app-card-role "Host/Hostess 8A 1/2 09:00-17:00 (8h) Teresa Monteiro single-neutral-actions" at bounding box center [676, 377] width 214 height 96
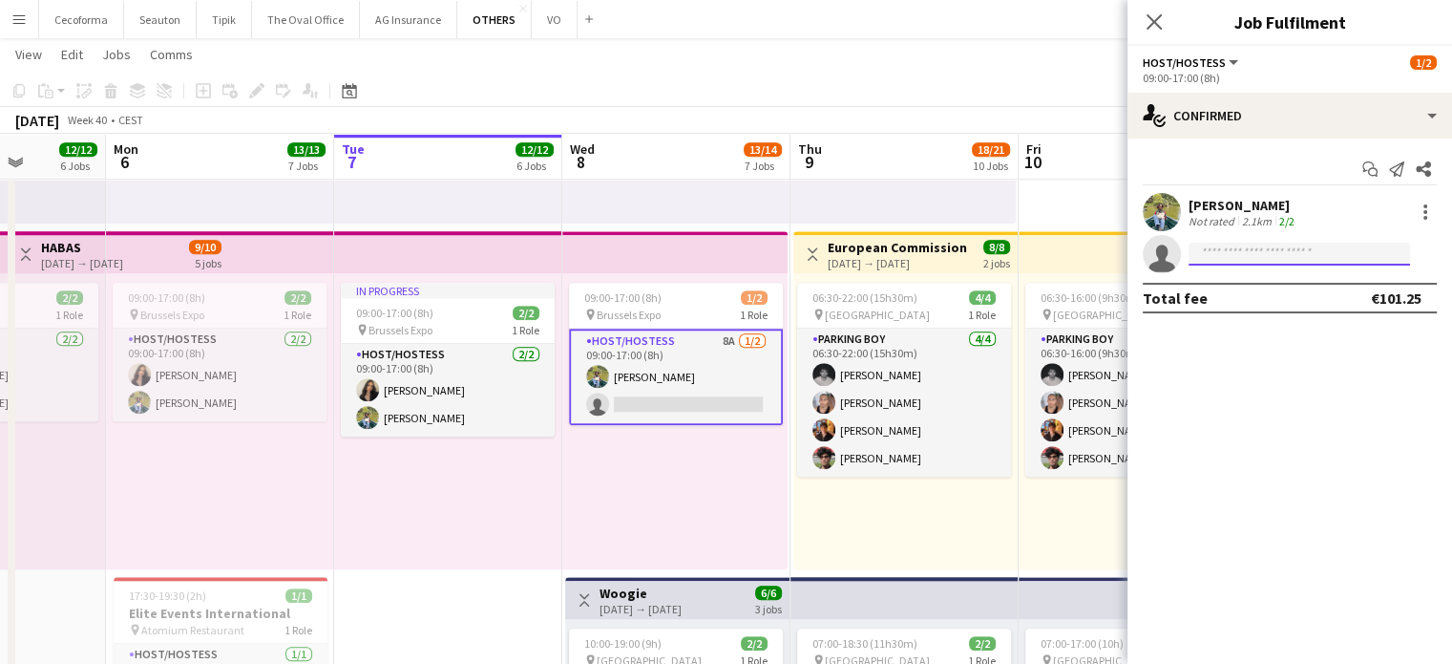
click at [1263, 261] on input at bounding box center [1300, 254] width 222 height 23
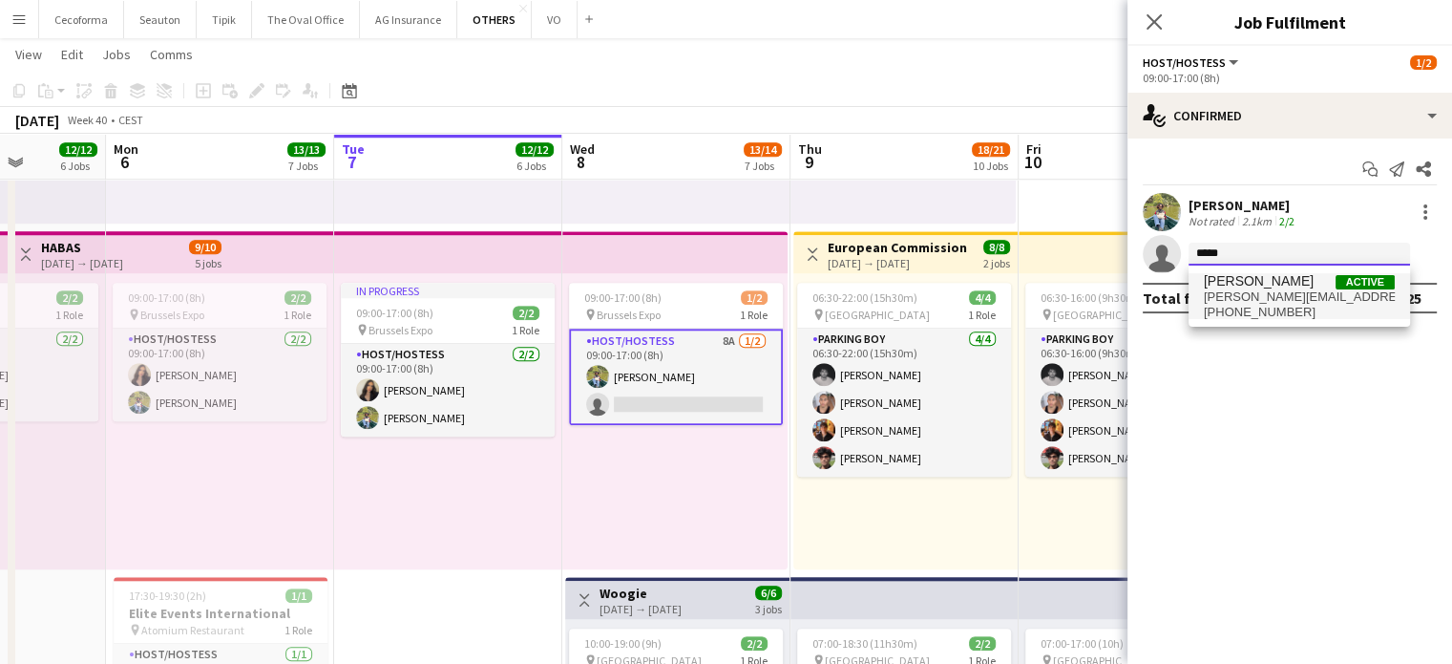
type input "*****"
click at [1241, 290] on span "lucie.legein@gmail.com" at bounding box center [1299, 296] width 191 height 15
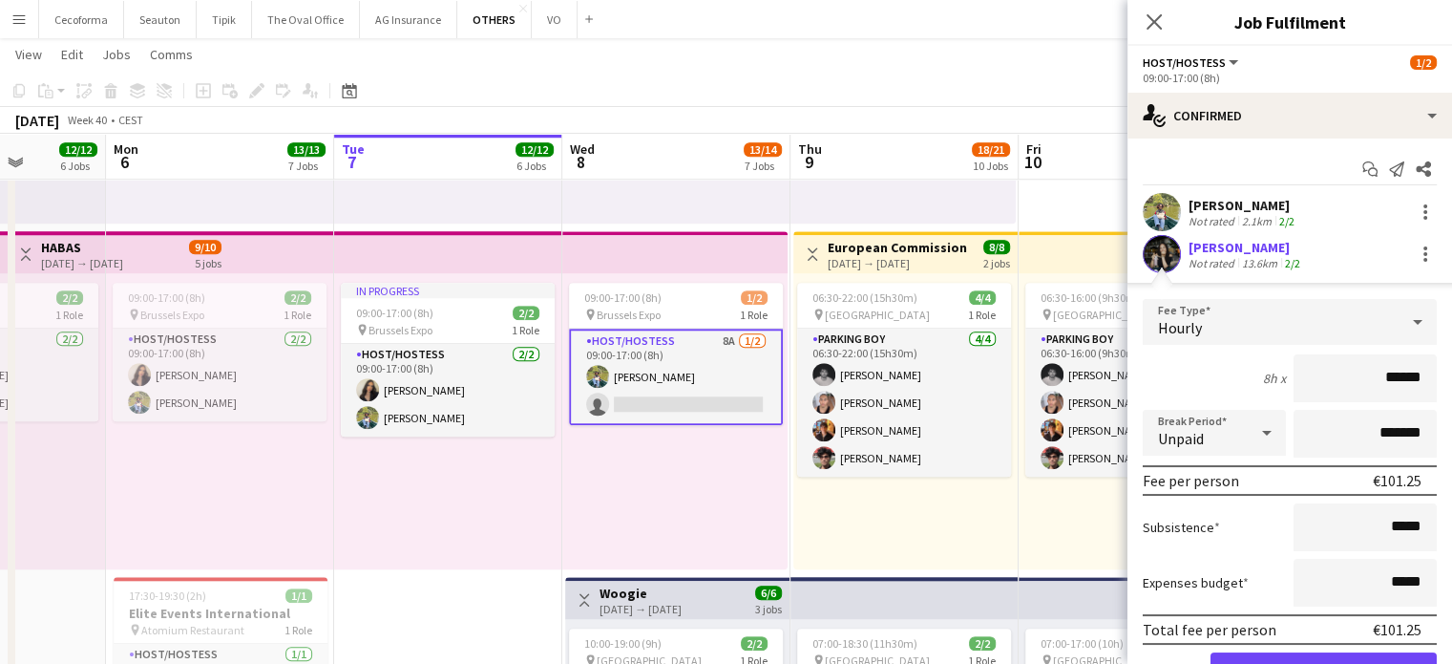
scroll to position [95, 0]
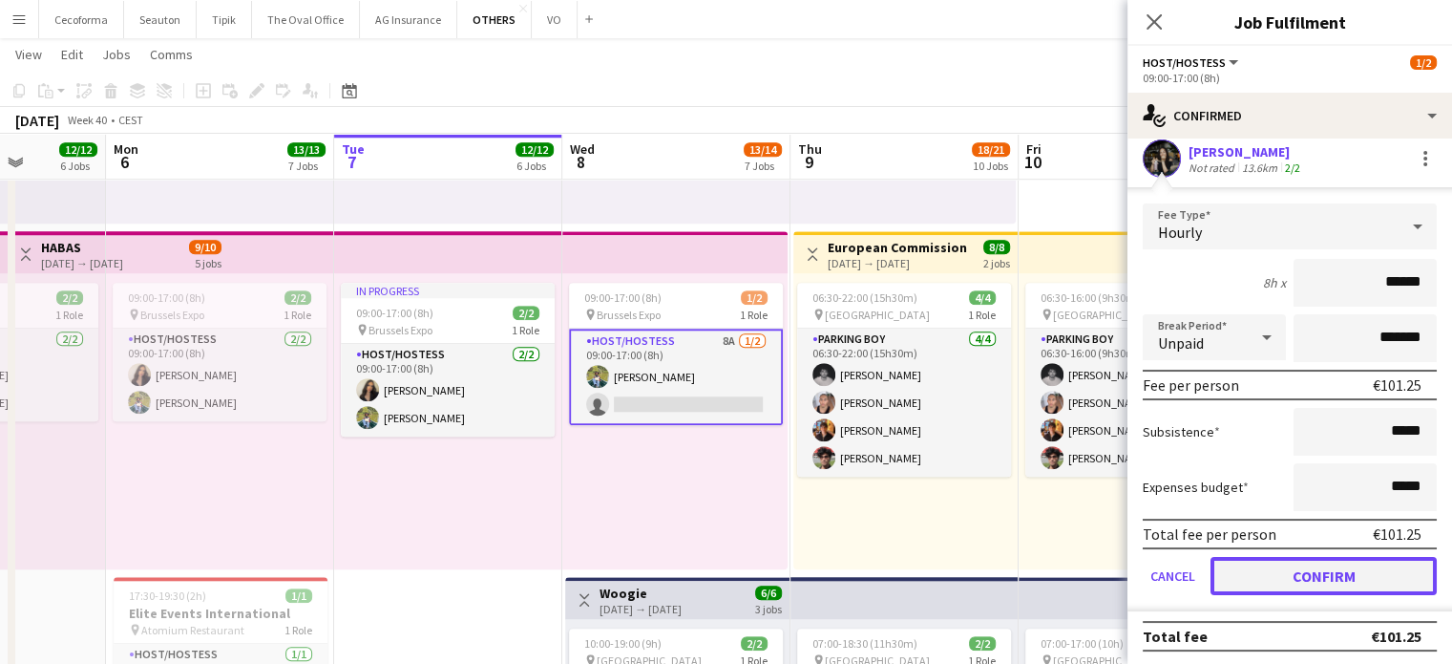
click at [1286, 564] on button "Confirm" at bounding box center [1324, 576] width 226 height 38
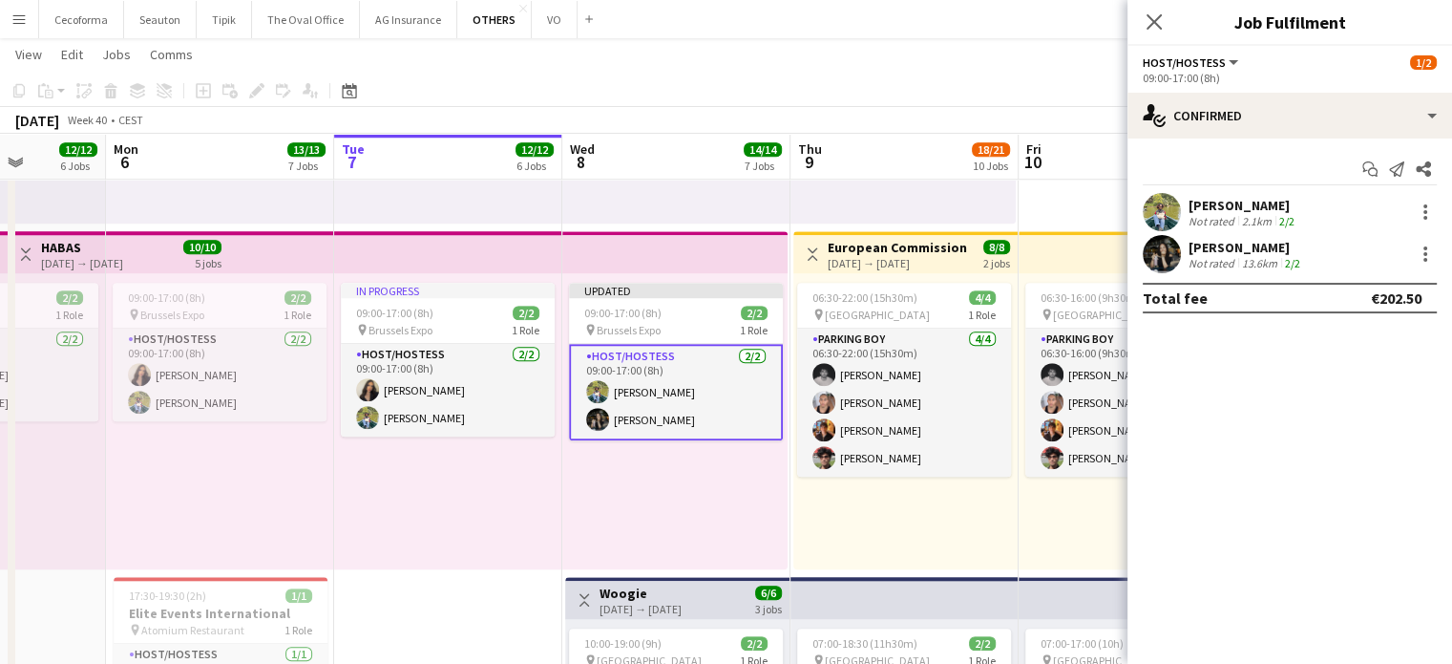
click at [668, 538] on div "Updated 09:00-17:00 (8h) 2/2 pin Brussels Expo 1 Role Host/Hostess 2/2 09:00-17…" at bounding box center [674, 421] width 225 height 296
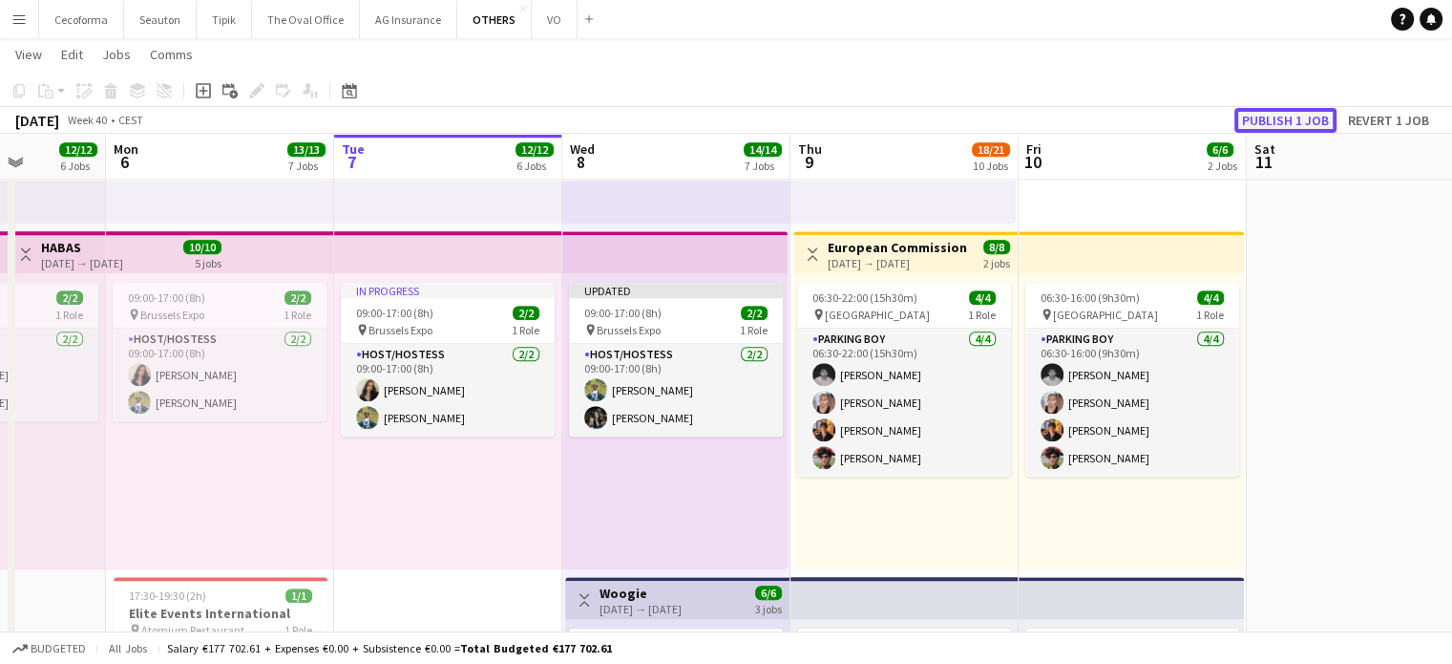
click at [1284, 115] on button "Publish 1 job" at bounding box center [1286, 120] width 102 height 25
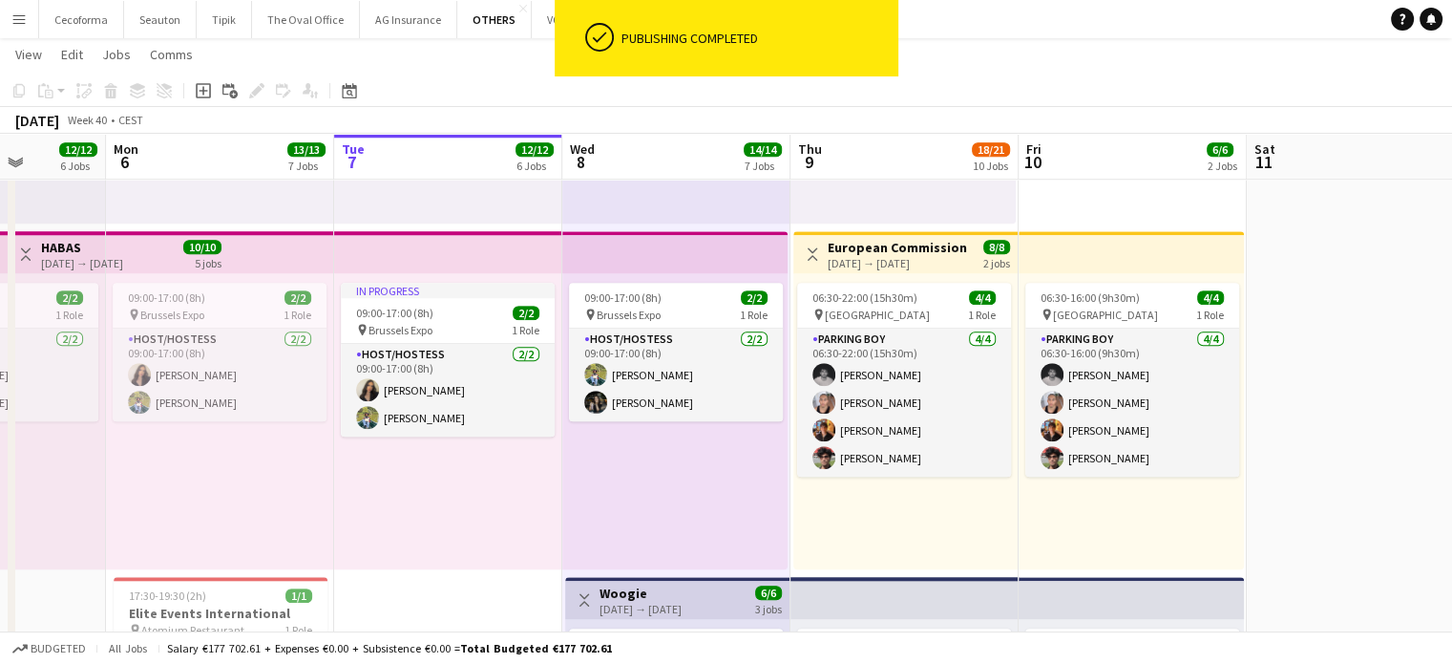
click at [906, 509] on div "06:30-22:00 (15h30m) 4/4 pin Square Meeting Centre 1 Role Parking boy 4/4 06:30…" at bounding box center [906, 421] width 224 height 296
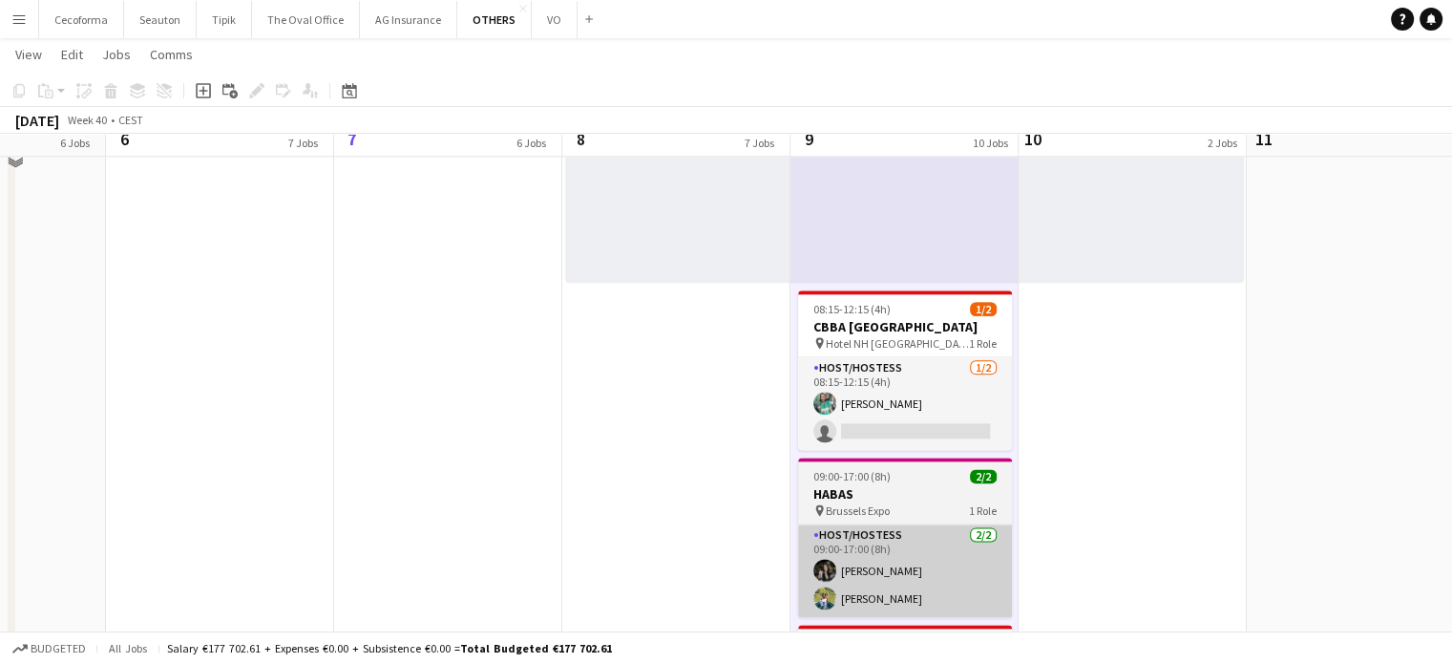
scroll to position [2327, 0]
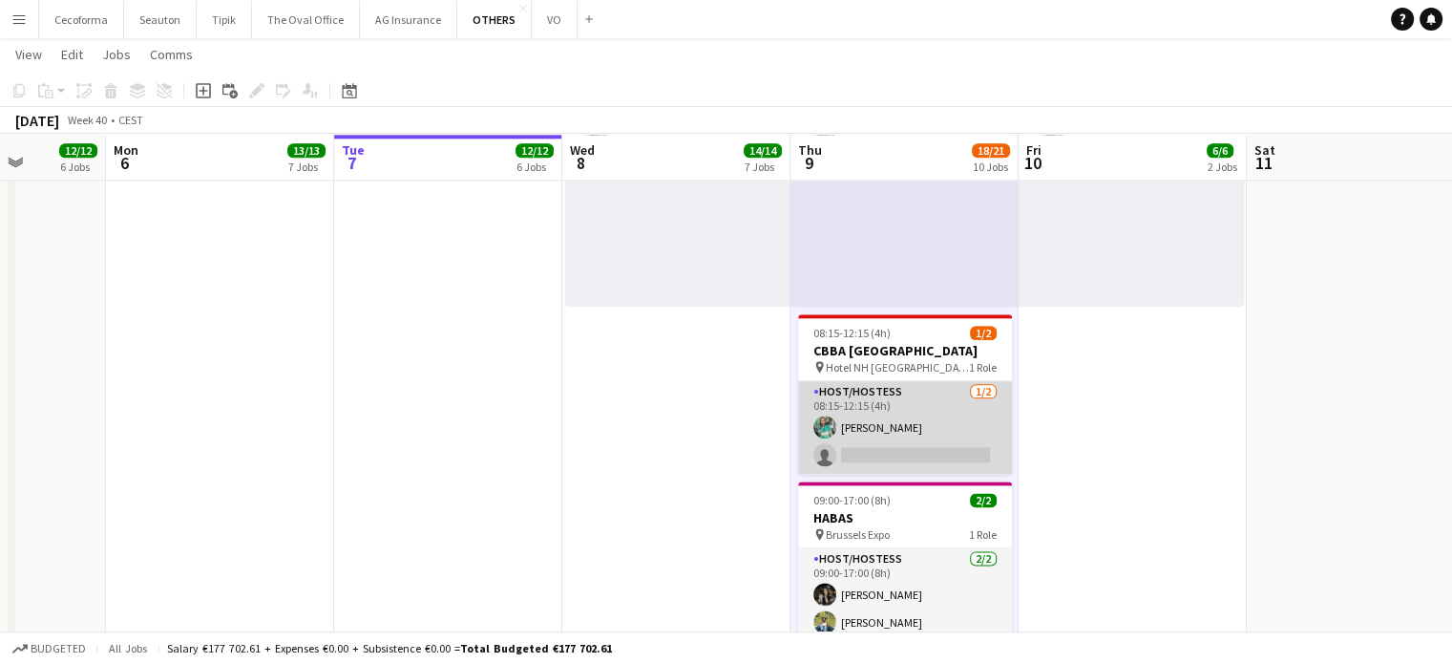
click at [914, 435] on app-card-role "Host/Hostess 1/2 08:15-12:15 (4h) Marie Kneip single-neutral-actions" at bounding box center [905, 427] width 214 height 93
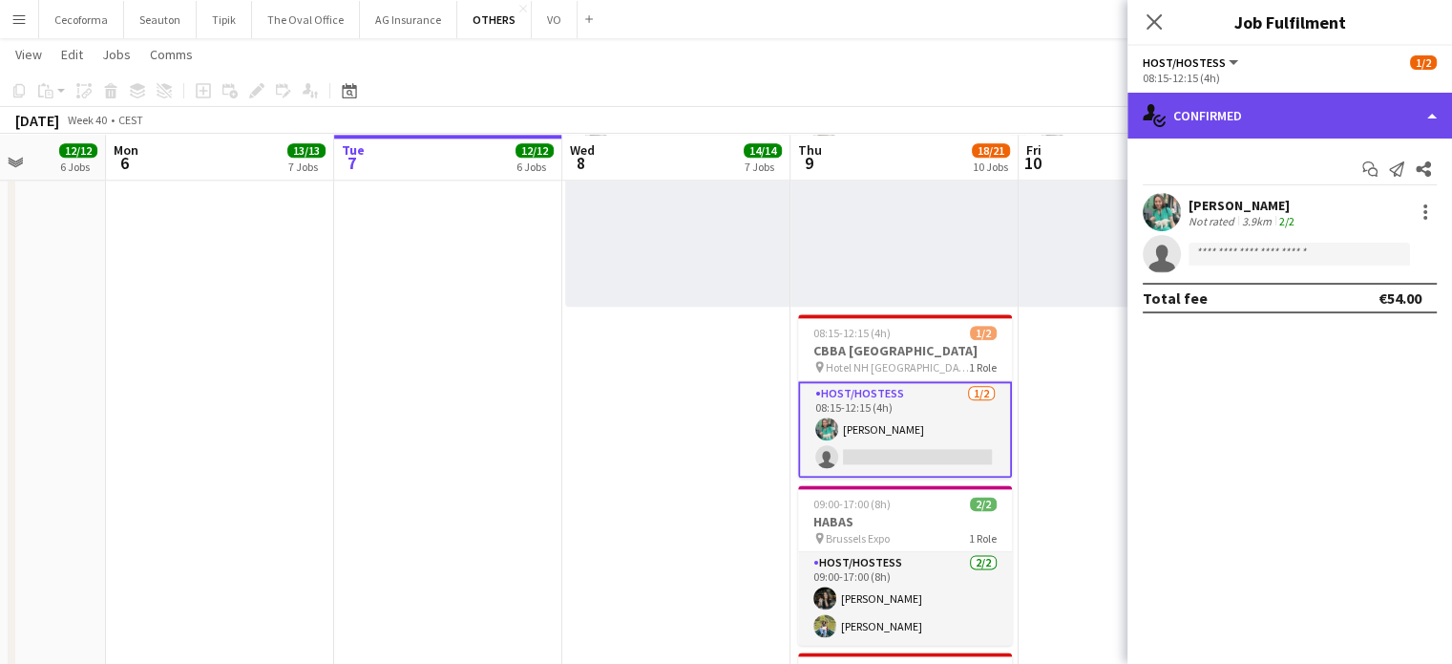
click at [1430, 113] on div "single-neutral-actions-check-2 Confirmed" at bounding box center [1290, 116] width 325 height 46
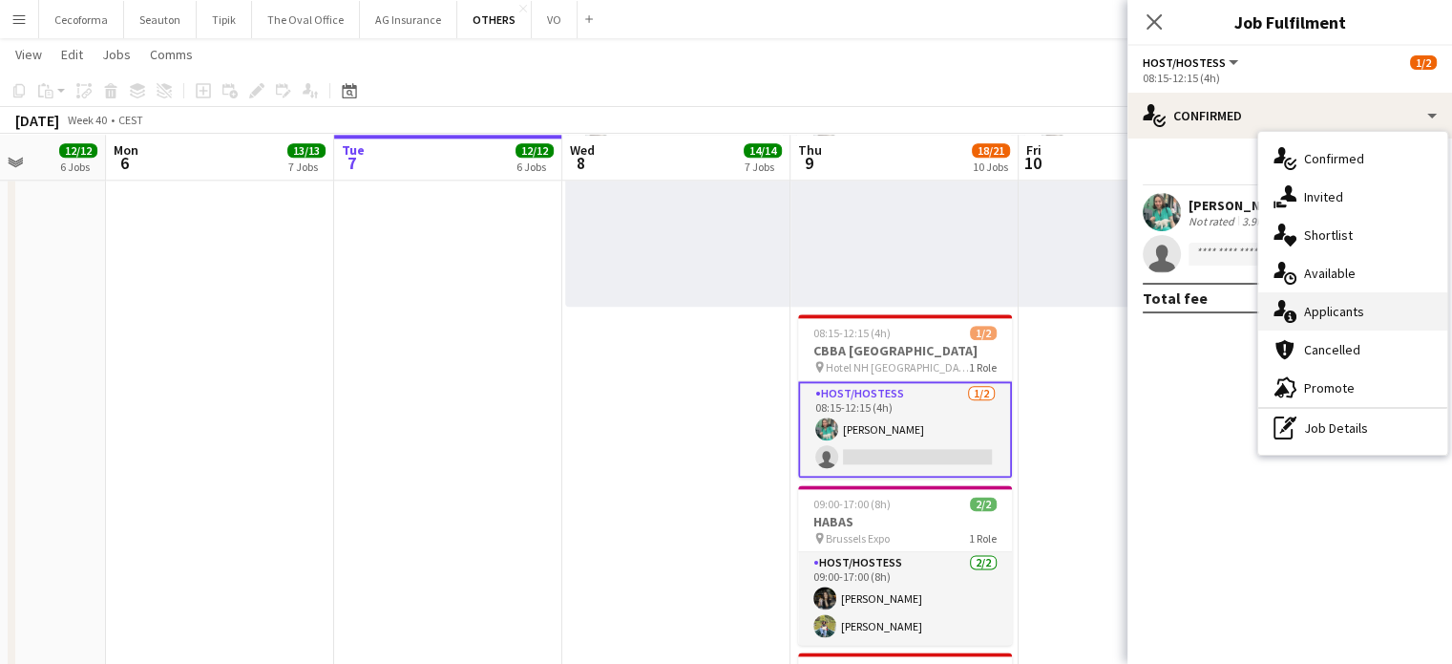
click at [1324, 312] on span "Applicants" at bounding box center [1334, 311] width 60 height 17
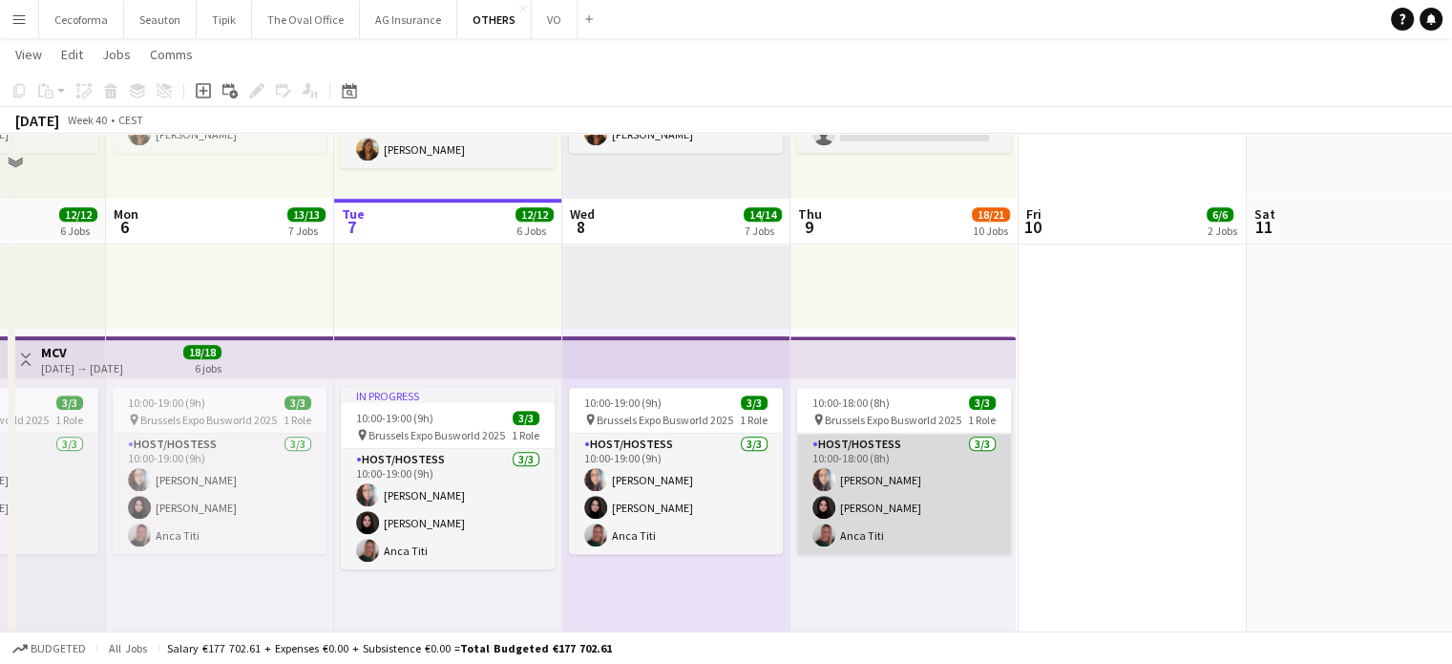
scroll to position [1050, 0]
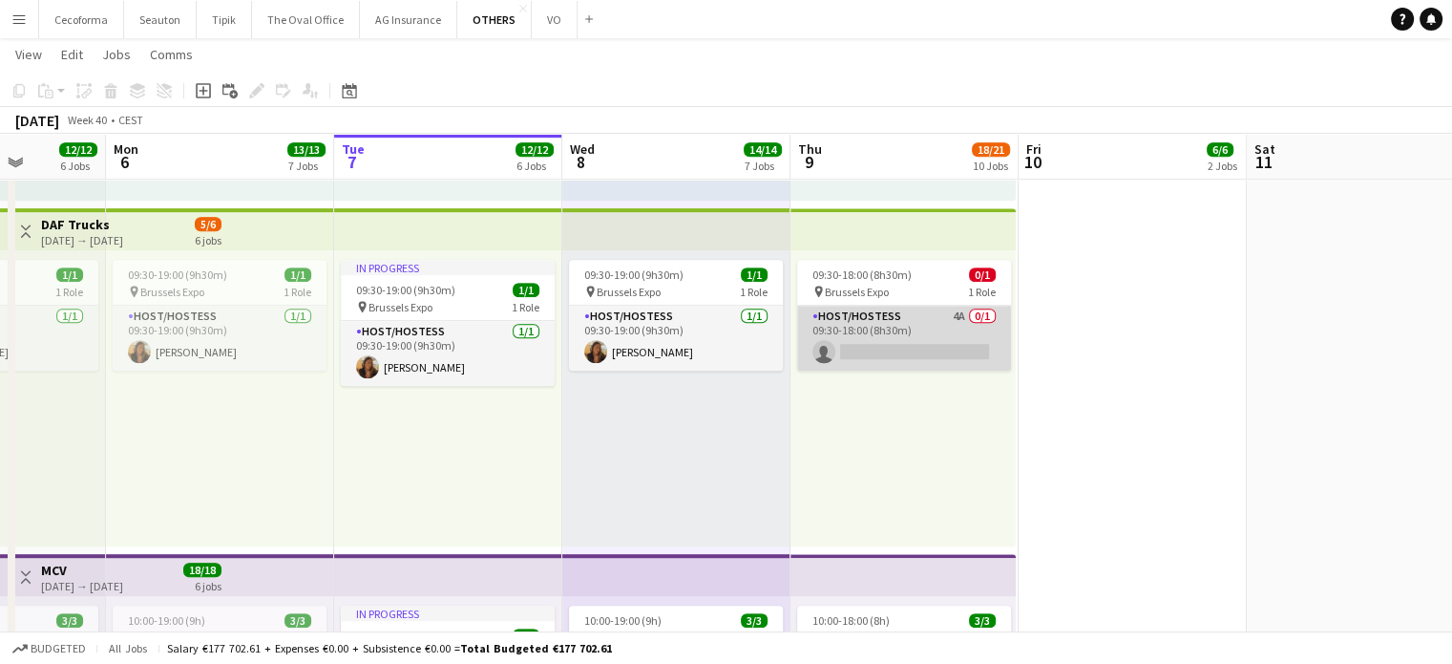
click at [902, 339] on app-card-role "Host/Hostess 4A 0/1 09:30-18:00 (8h30m) single-neutral-actions" at bounding box center [904, 338] width 214 height 65
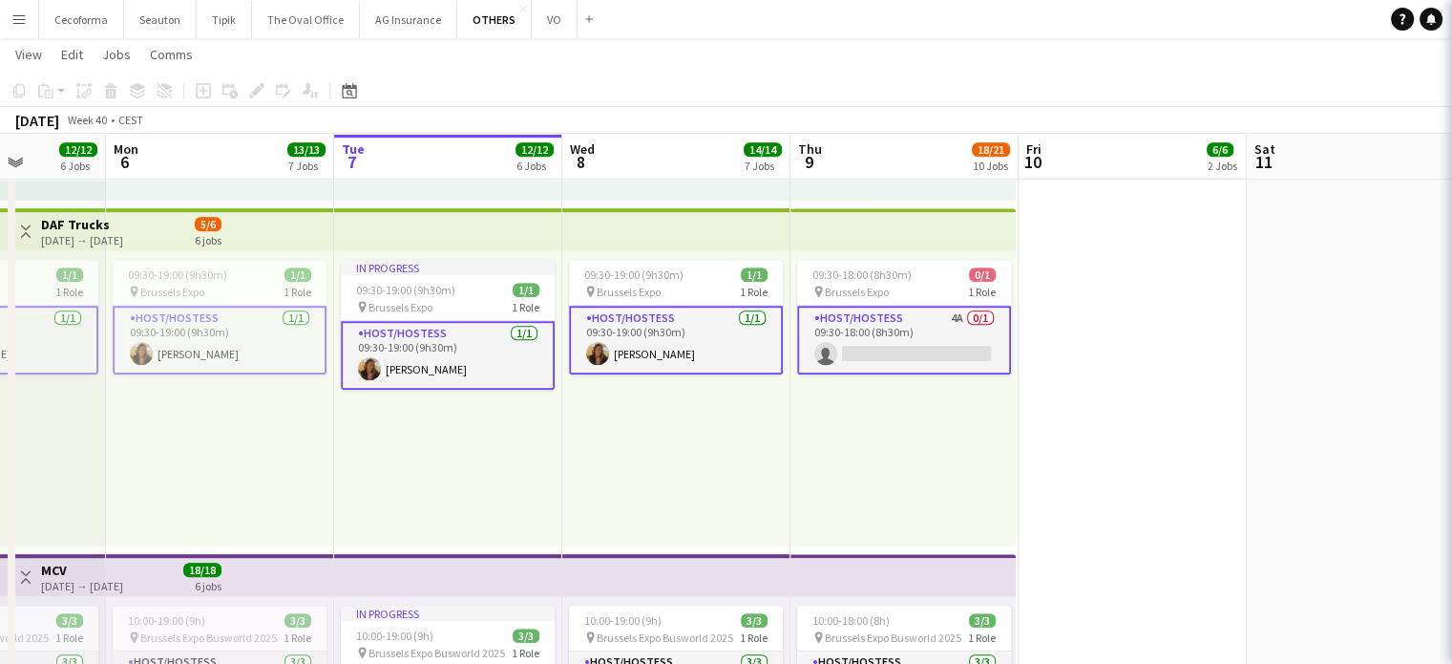
scroll to position [0, 581]
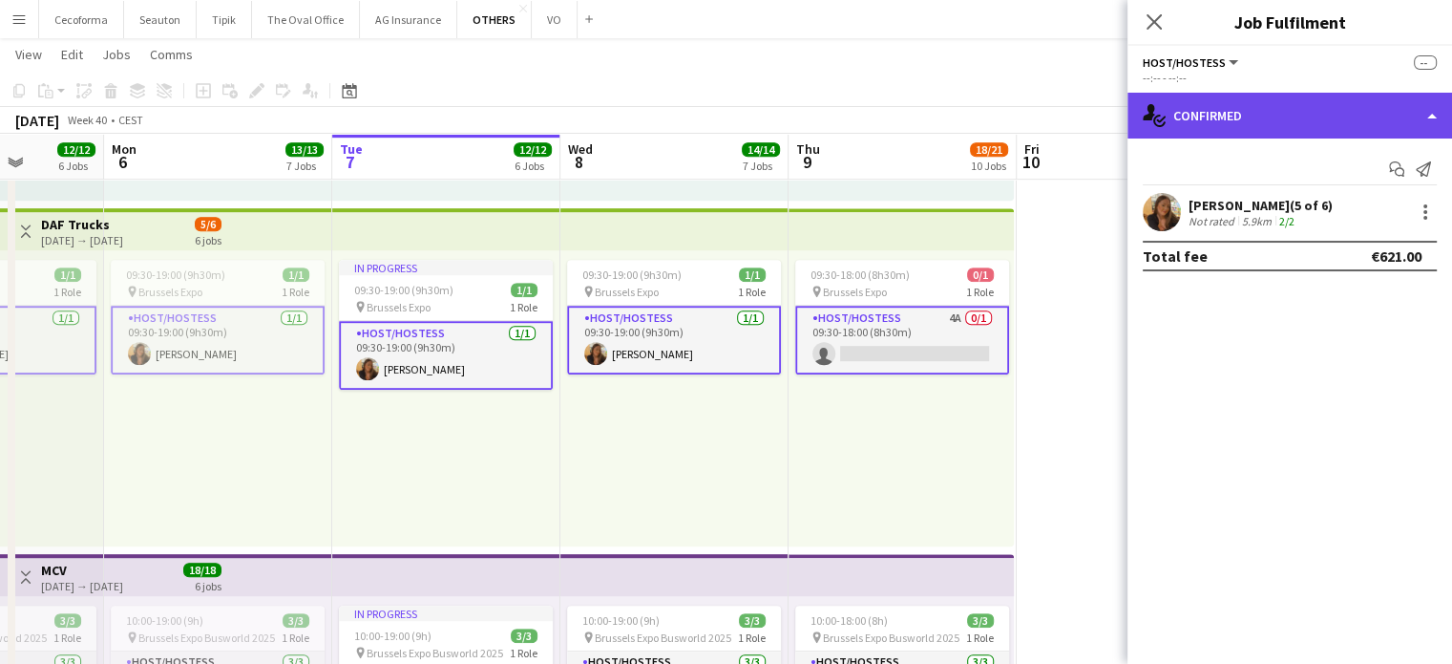
click at [1438, 114] on div "single-neutral-actions-check-2 Confirmed" at bounding box center [1290, 116] width 325 height 46
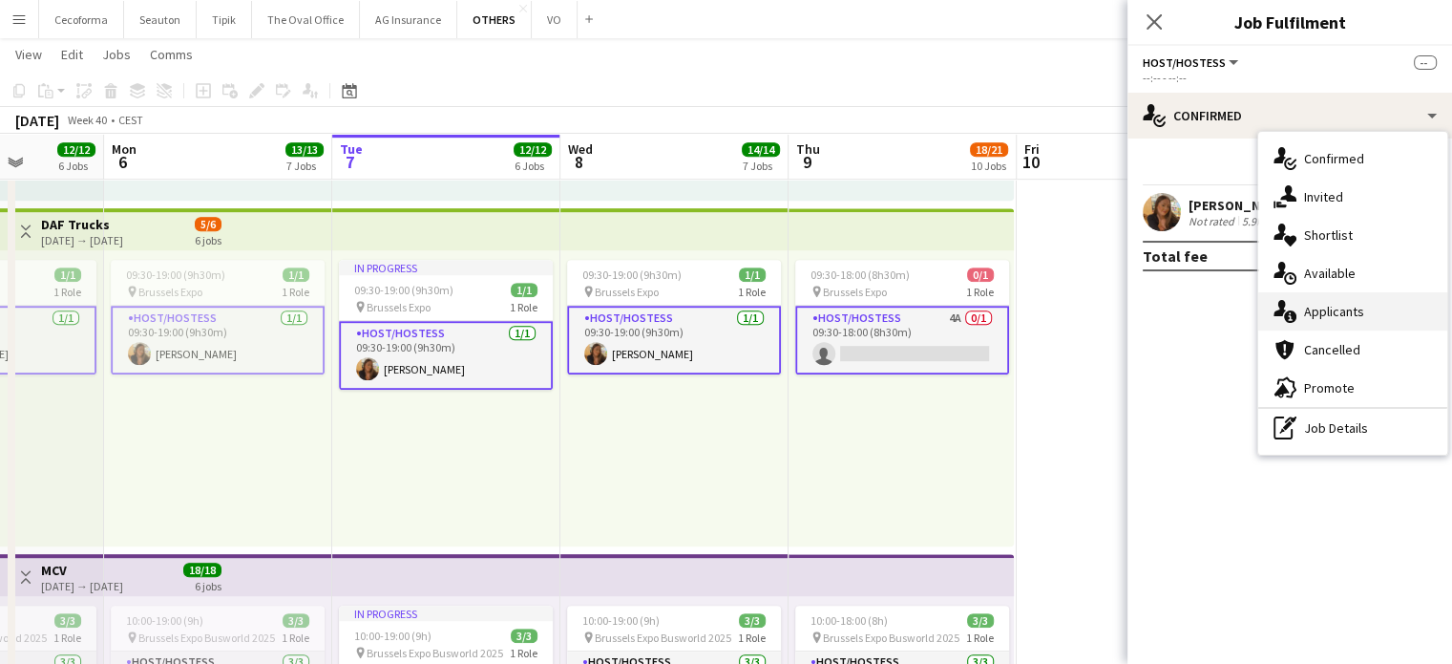
click at [1316, 316] on span "Applicants" at bounding box center [1334, 311] width 60 height 17
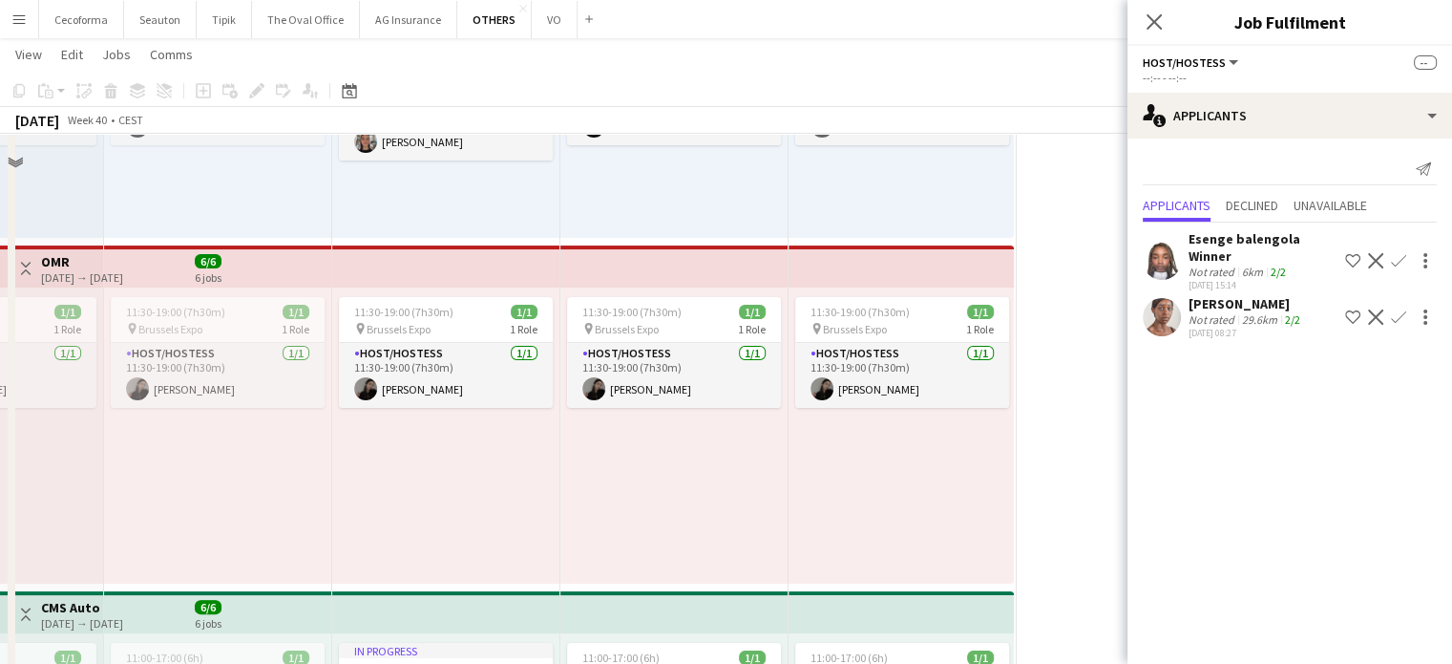
scroll to position [0, 0]
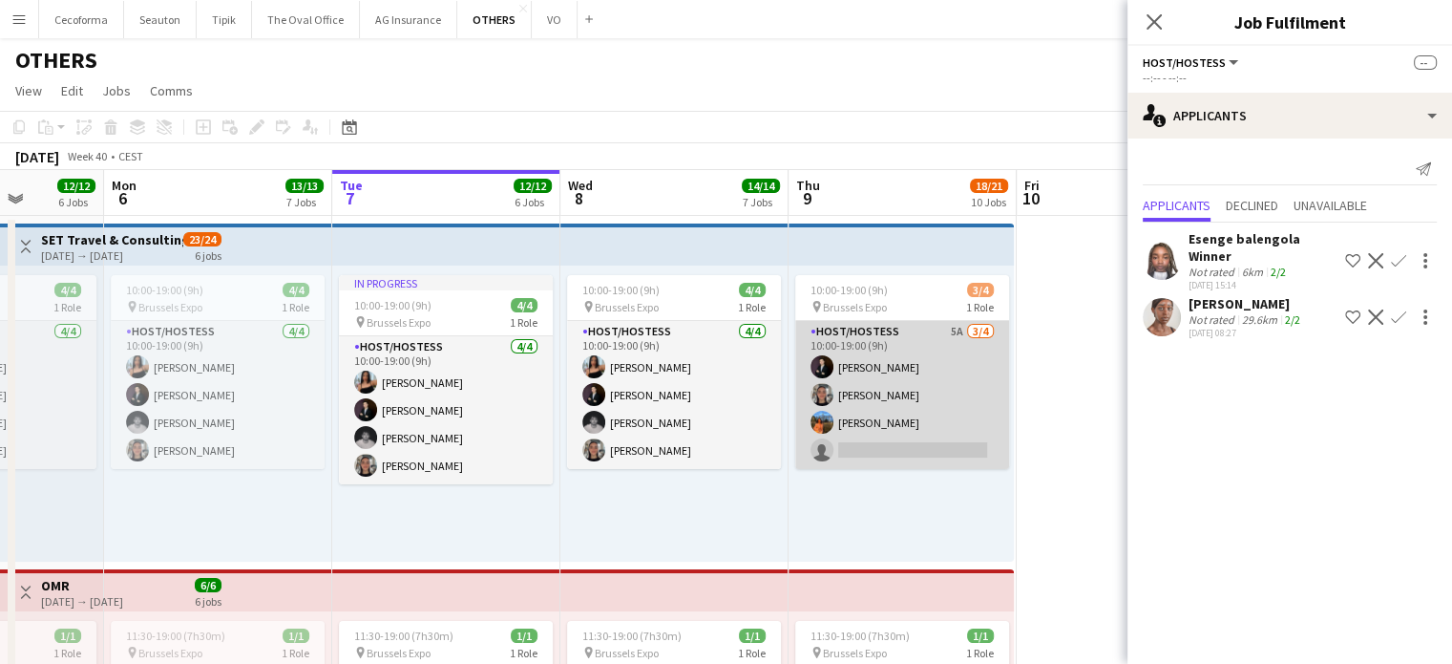
click at [914, 441] on app-card-role "Host/Hostess 5A 3/4 10:00-19:00 (9h) Noah de Carvalho Yuliya Hevko Lina Louissi…" at bounding box center [902, 395] width 214 height 148
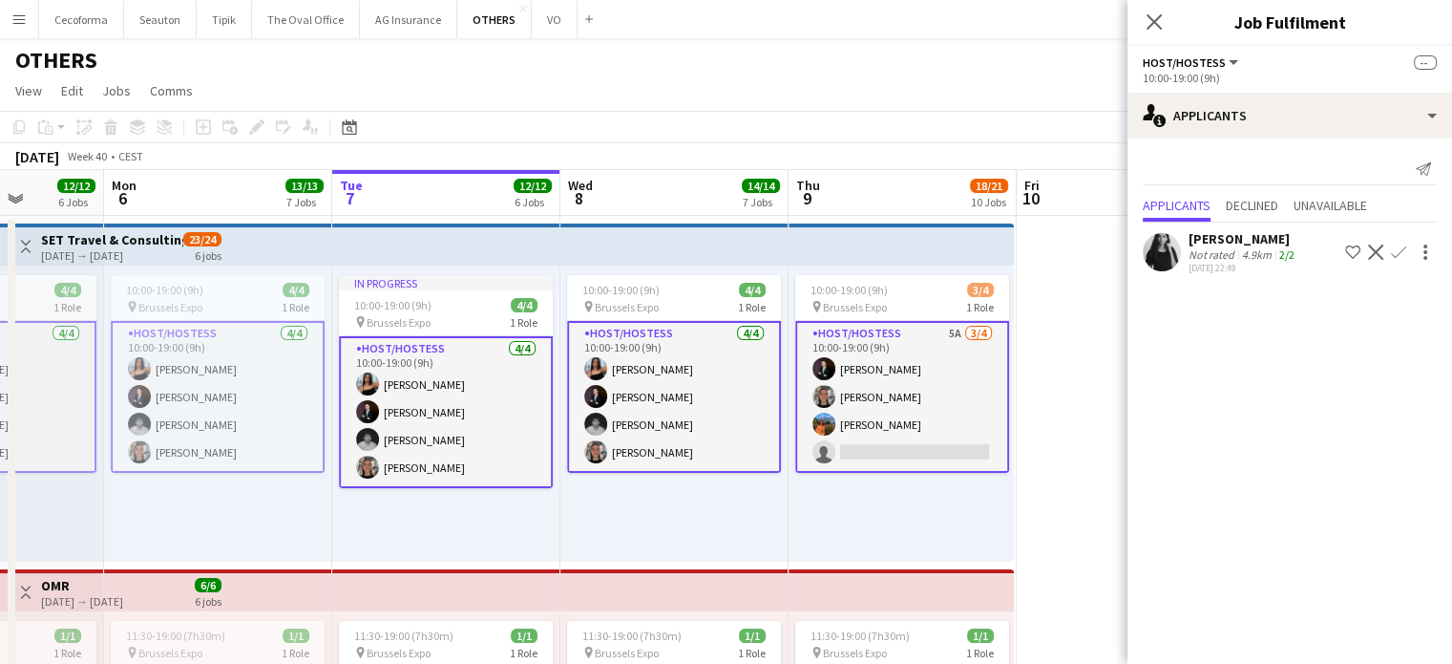
click at [914, 441] on app-card-role "Host/Hostess 5A 3/4 10:00-19:00 (9h) Noah de Carvalho Yuliya Hevko Lina Louissi…" at bounding box center [902, 397] width 214 height 152
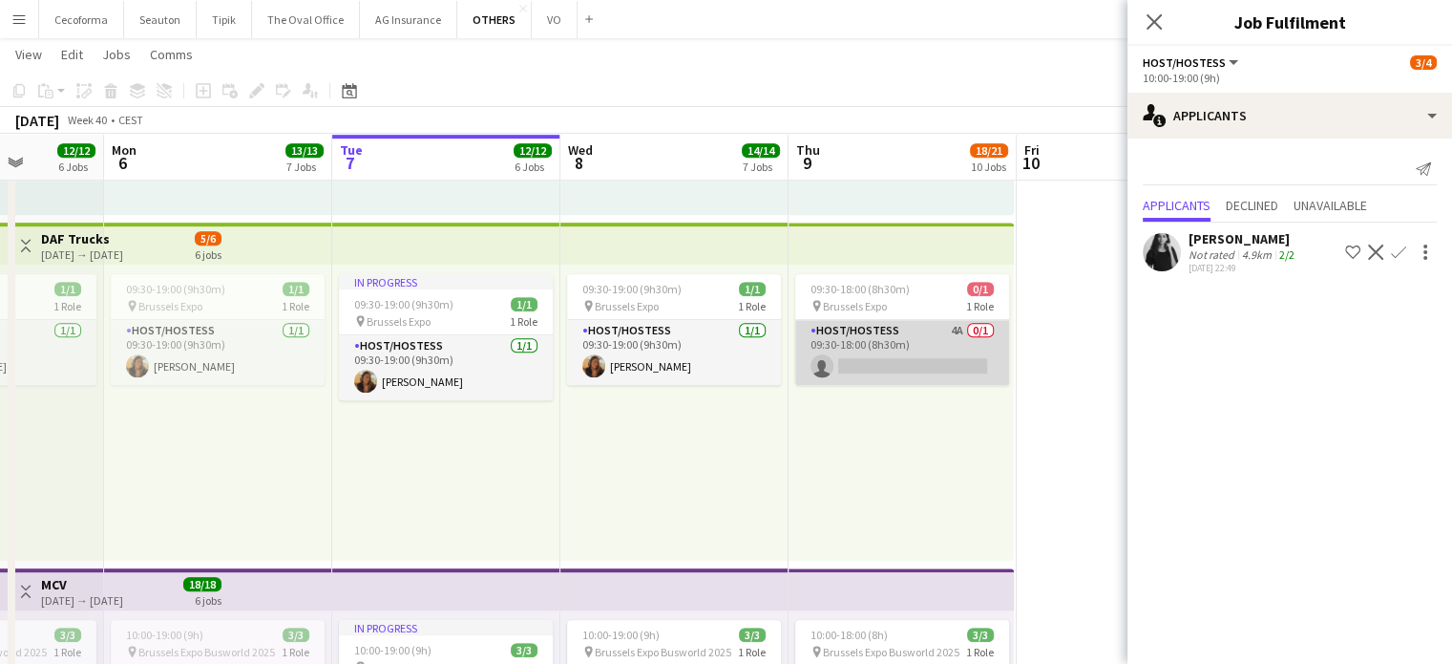
scroll to position [955, 0]
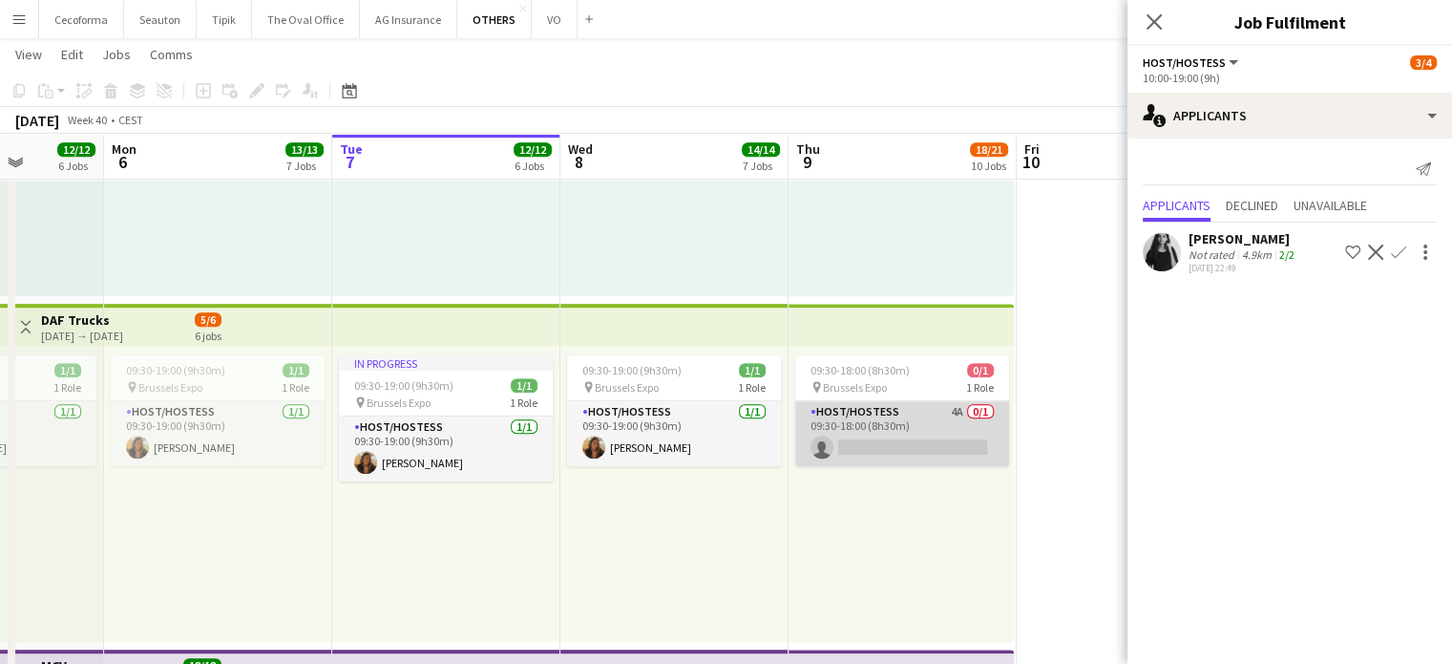
click at [893, 445] on app-card-role "Host/Hostess 4A 0/1 09:30-18:00 (8h30m) single-neutral-actions" at bounding box center [902, 433] width 214 height 65
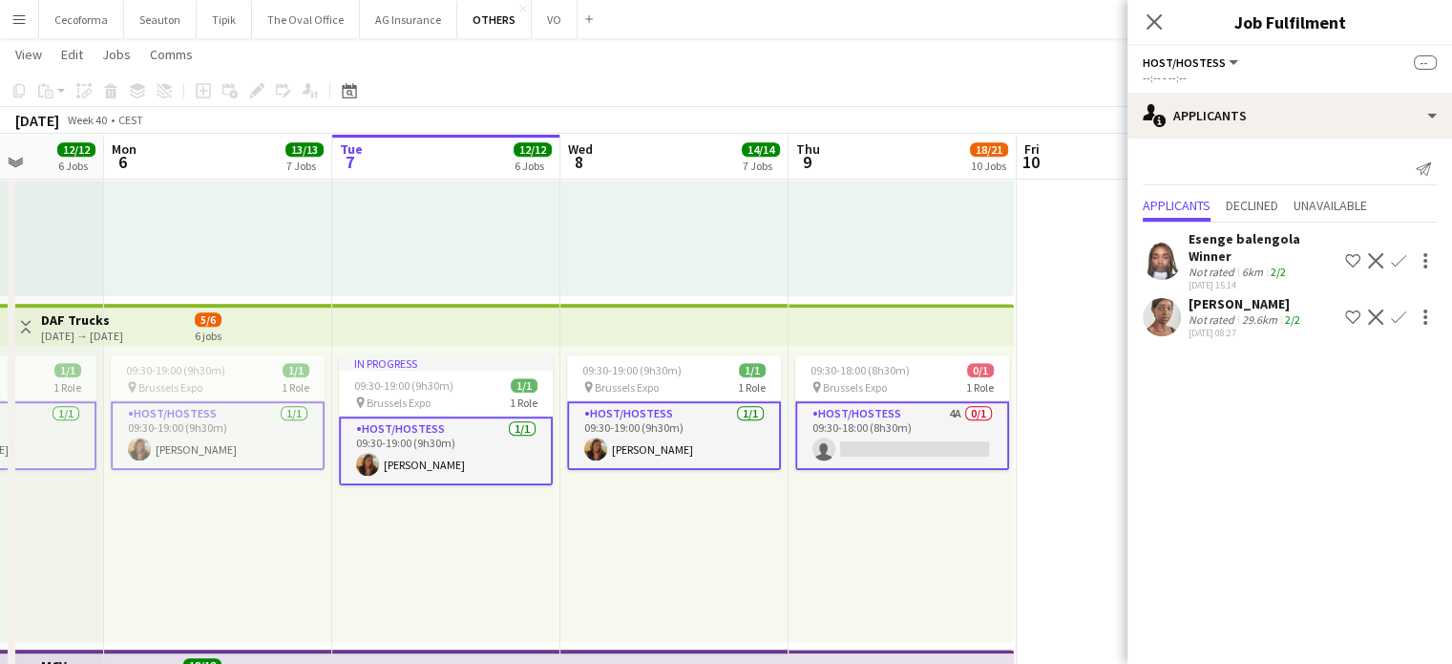
click at [1397, 309] on app-icon "Confirm" at bounding box center [1398, 316] width 15 height 15
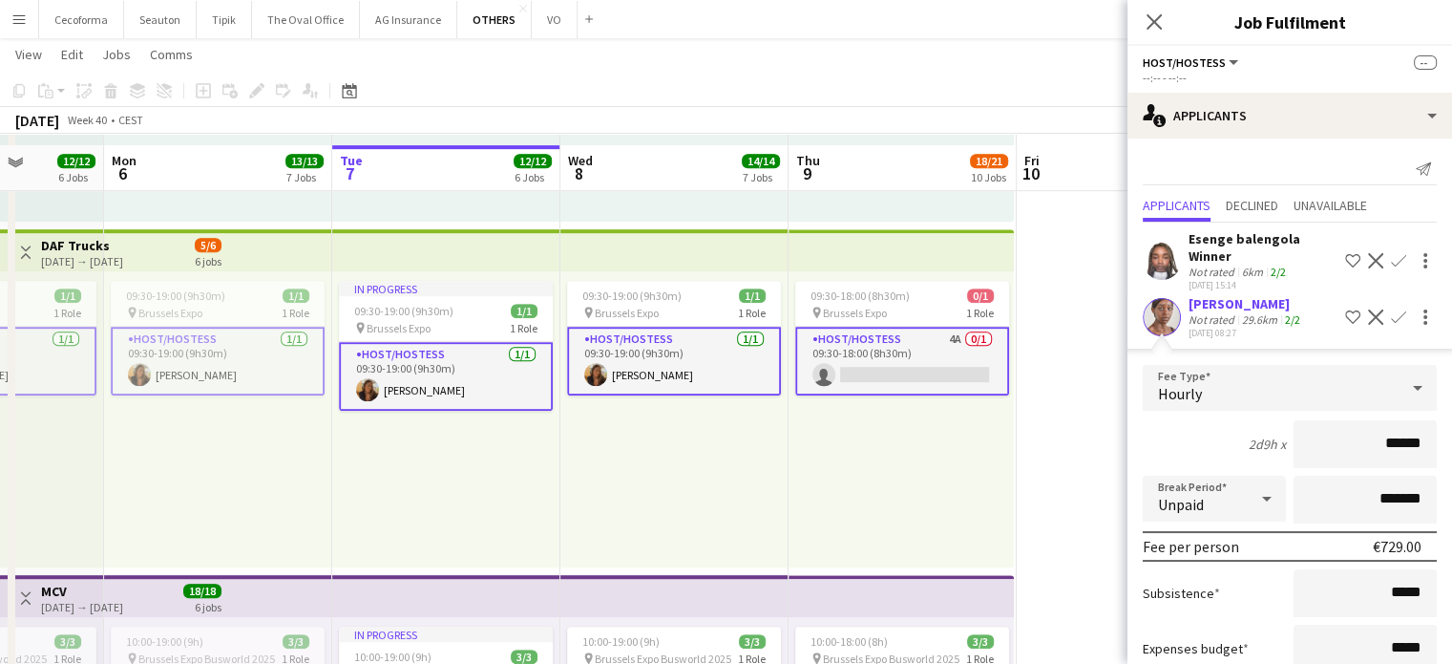
scroll to position [1050, 0]
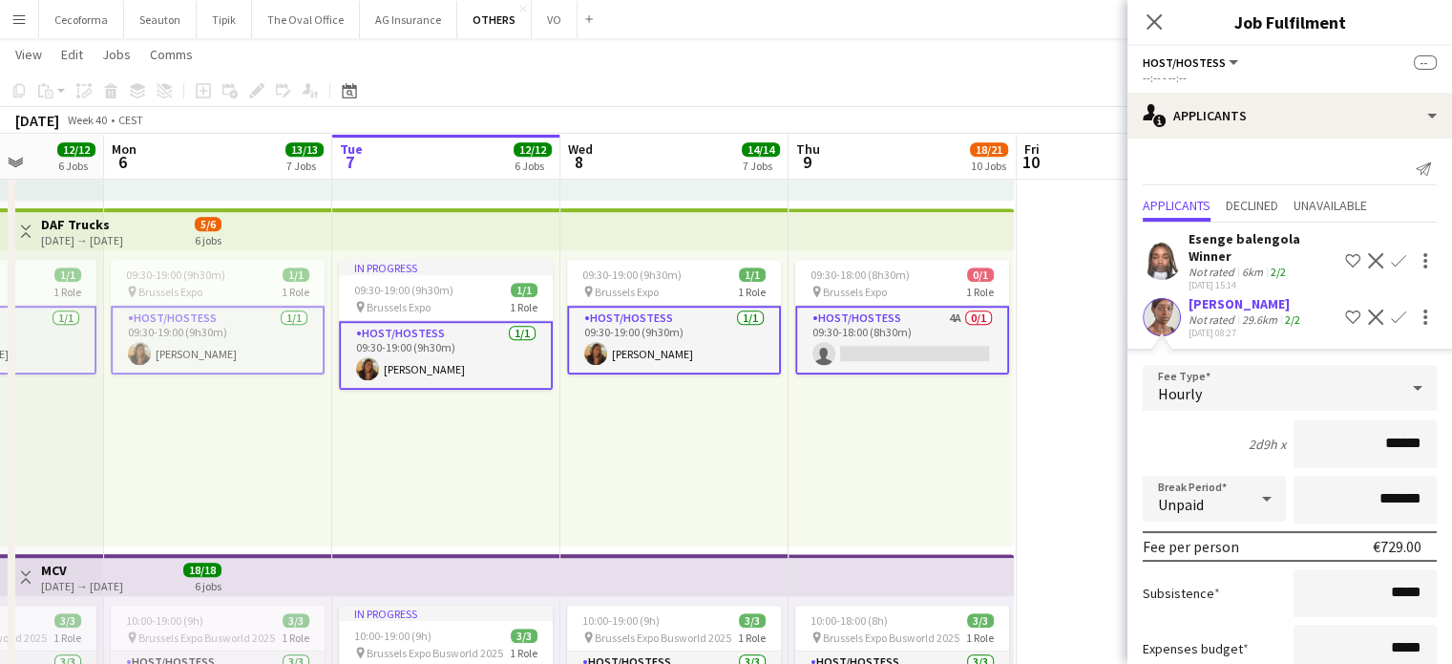
click at [882, 336] on app-card-role "Host/Hostess 4A 0/1 09:30-18:00 (8h30m) single-neutral-actions" at bounding box center [902, 340] width 214 height 69
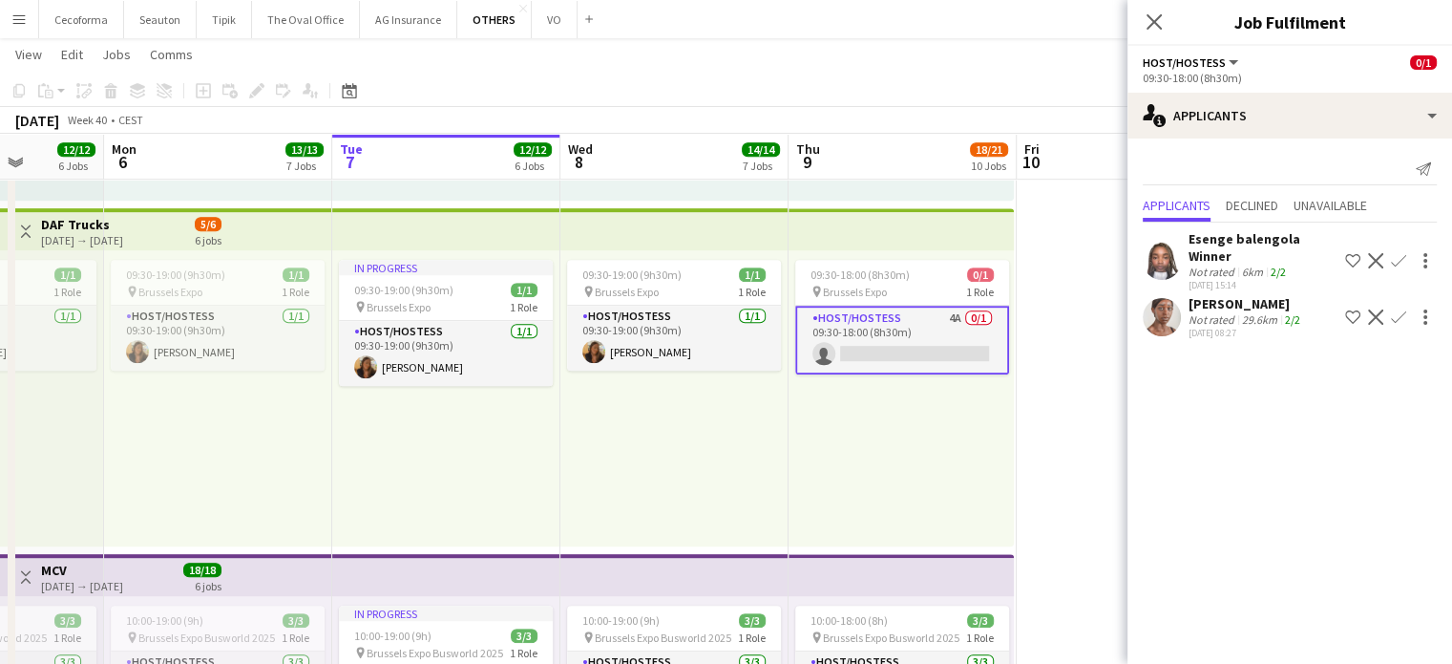
click at [1398, 309] on app-icon "Confirm" at bounding box center [1398, 316] width 15 height 15
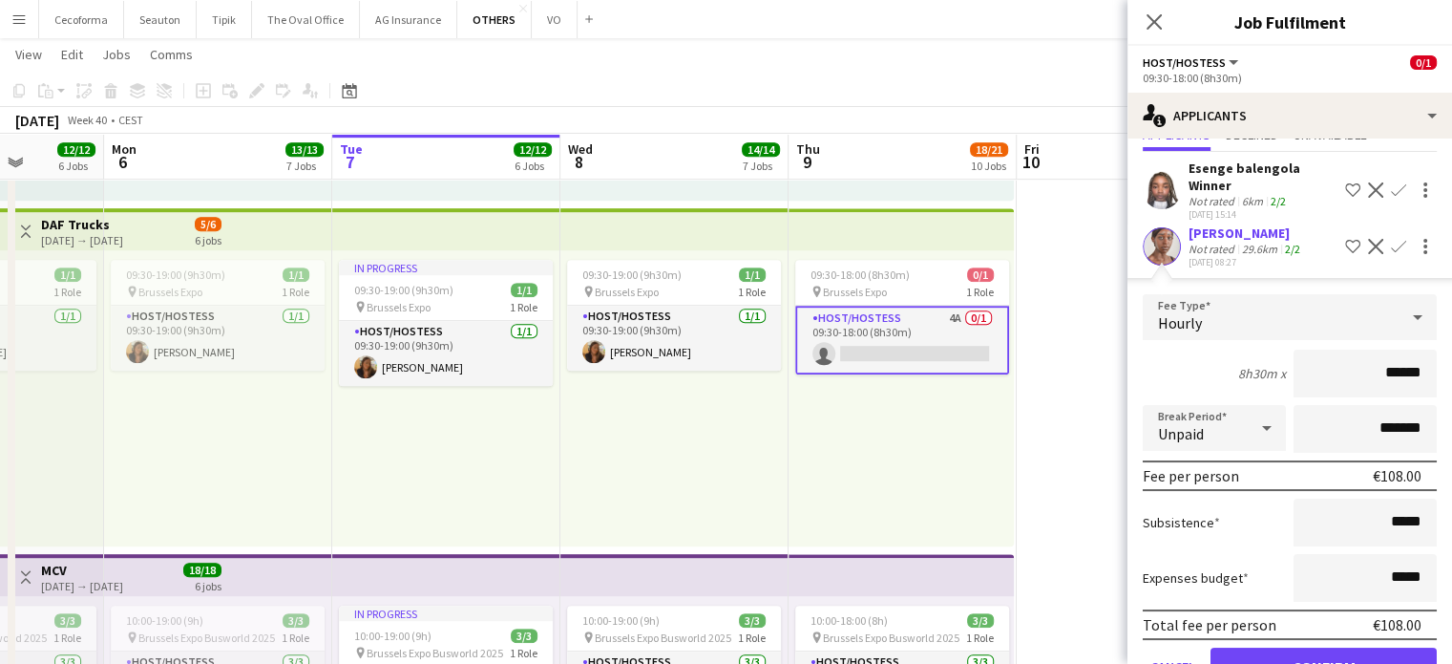
scroll to position [125, 0]
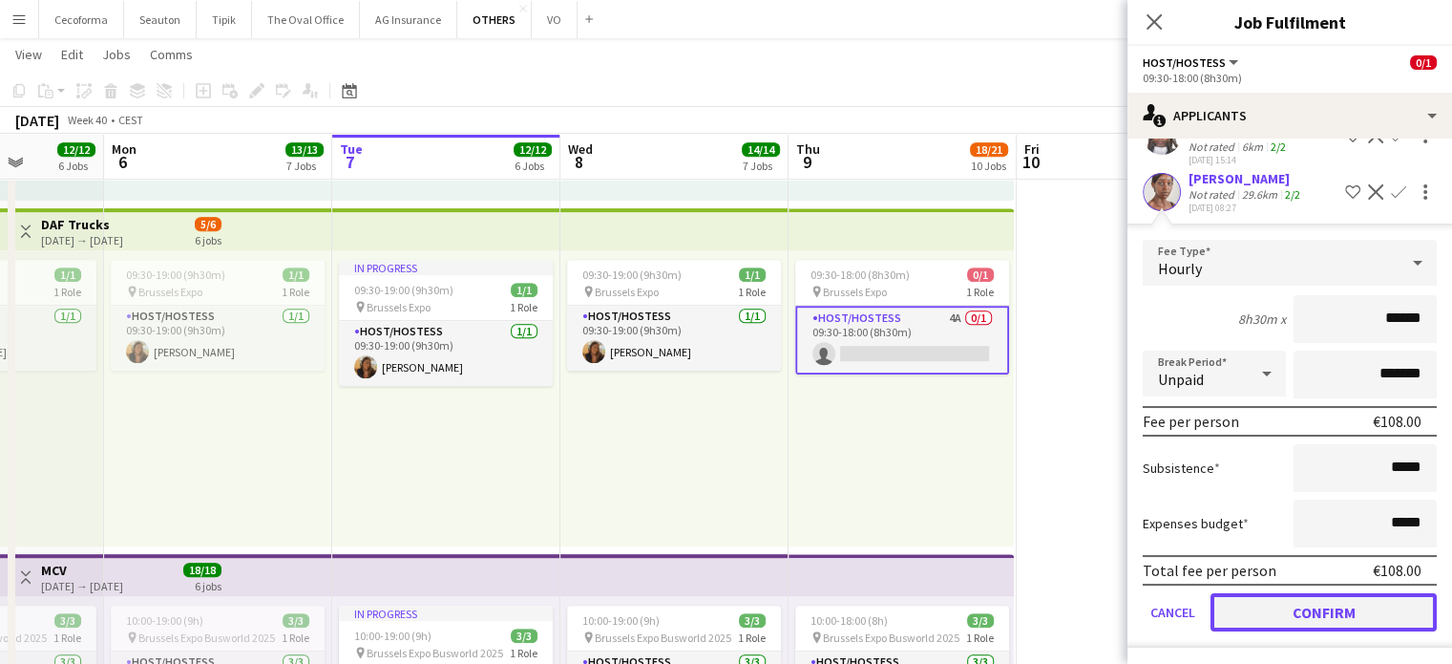
click at [1345, 605] on button "Confirm" at bounding box center [1324, 612] width 226 height 38
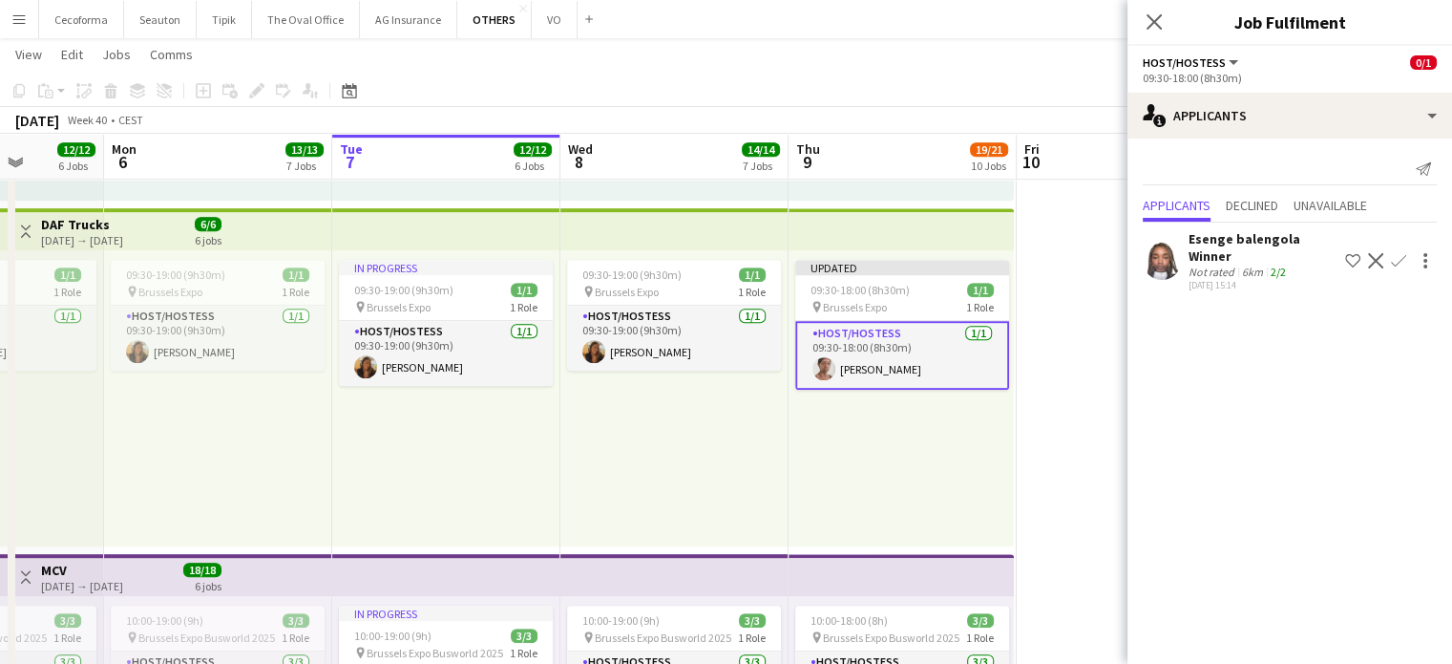
scroll to position [0, 0]
click at [916, 465] on div "Updated 09:30-18:00 (8h30m) 1/1 pin Brussels Expo 1 Role Host/Hostess 1/1 09:30…" at bounding box center [901, 398] width 225 height 296
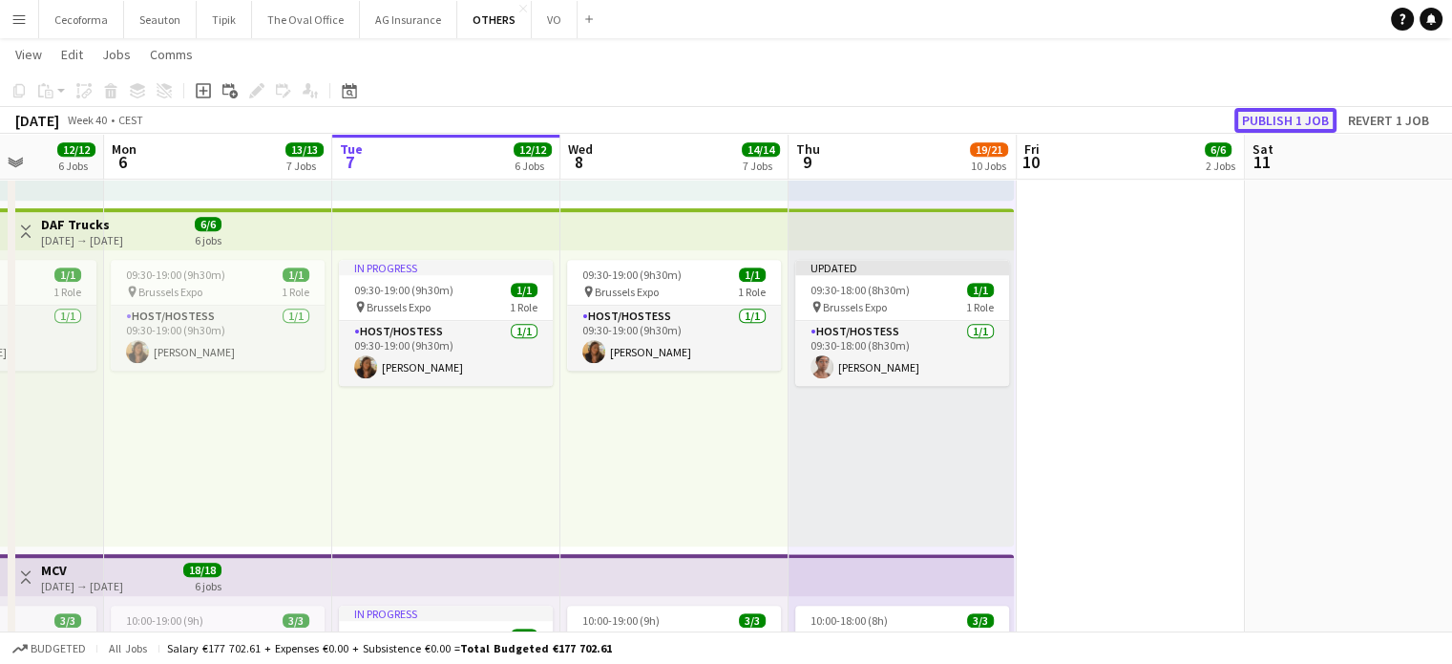
click at [1283, 115] on button "Publish 1 job" at bounding box center [1286, 120] width 102 height 25
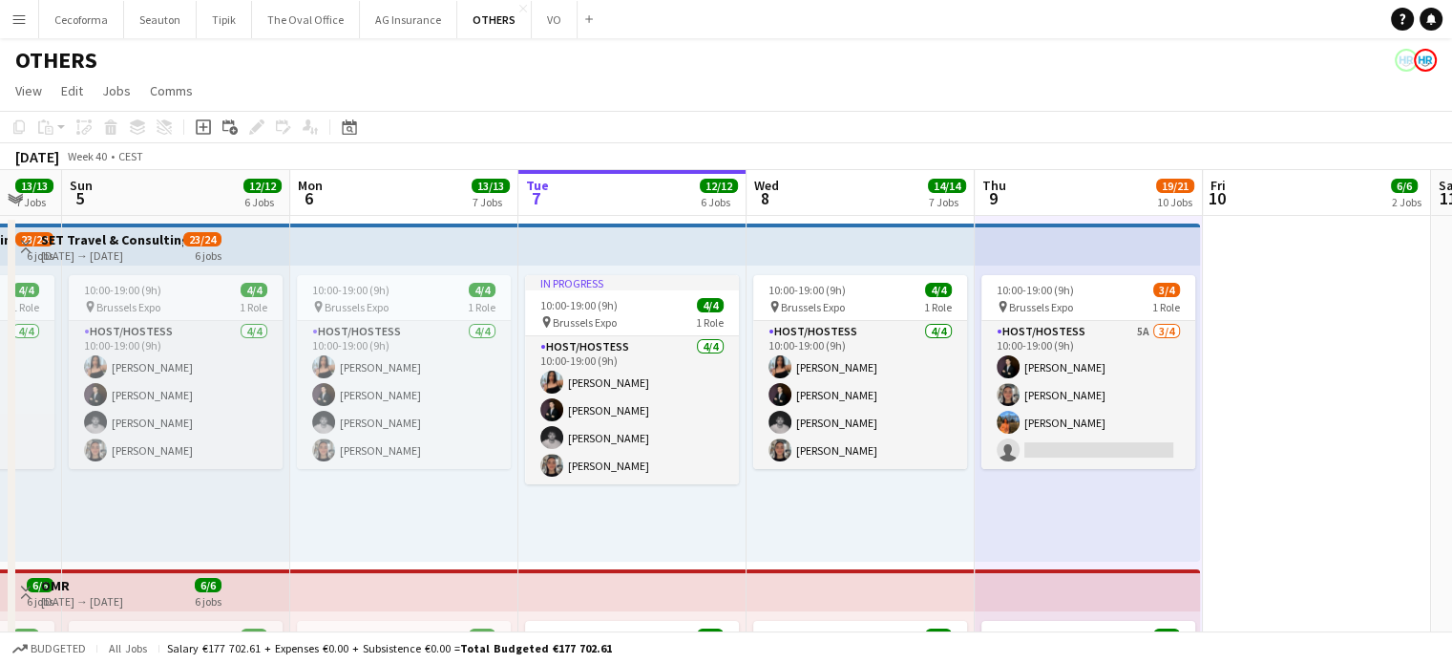
drag, startPoint x: 1255, startPoint y: 403, endPoint x: 1373, endPoint y: 388, distance: 119.4
